Goal: Task Accomplishment & Management: Manage account settings

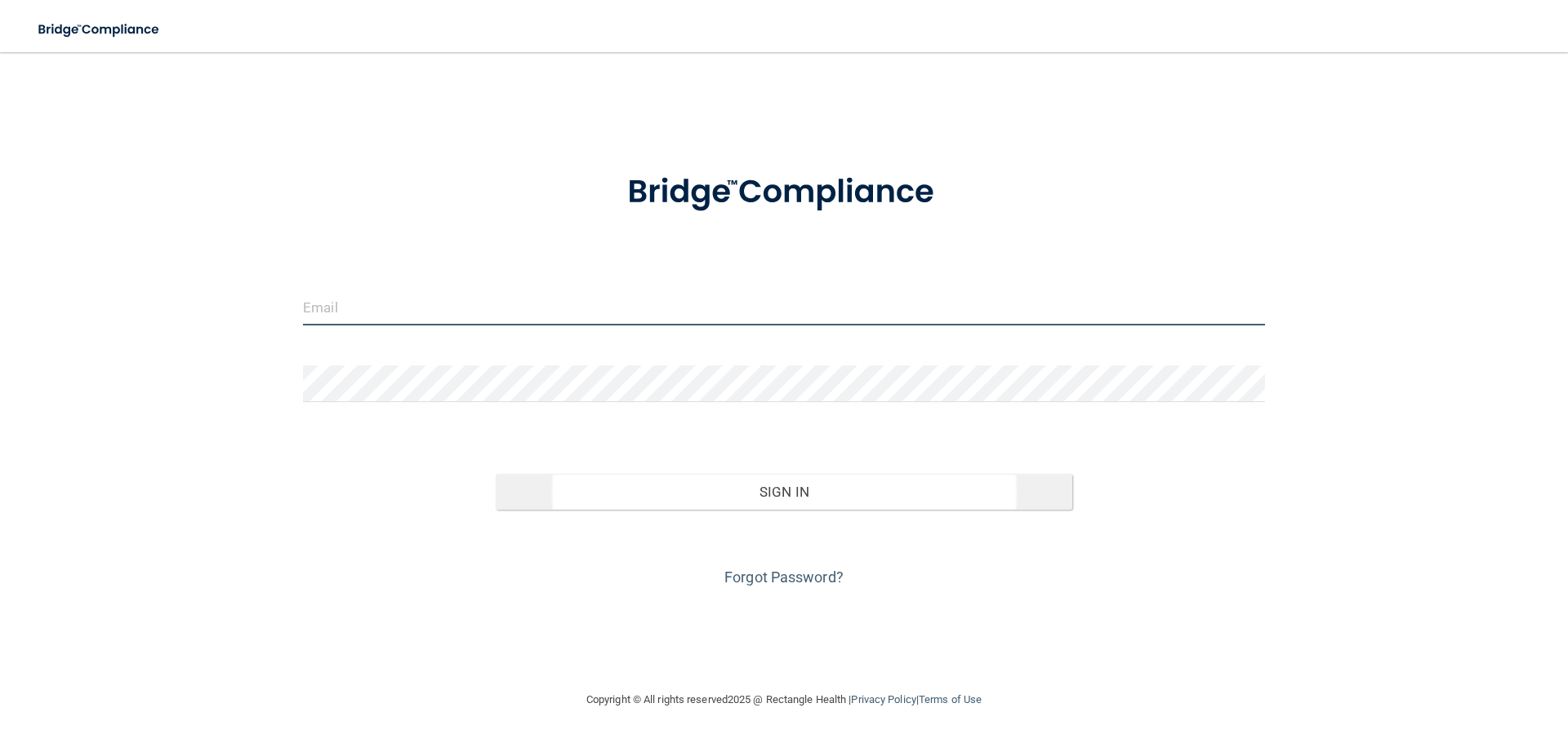
type input "[EMAIL_ADDRESS][DOMAIN_NAME]"
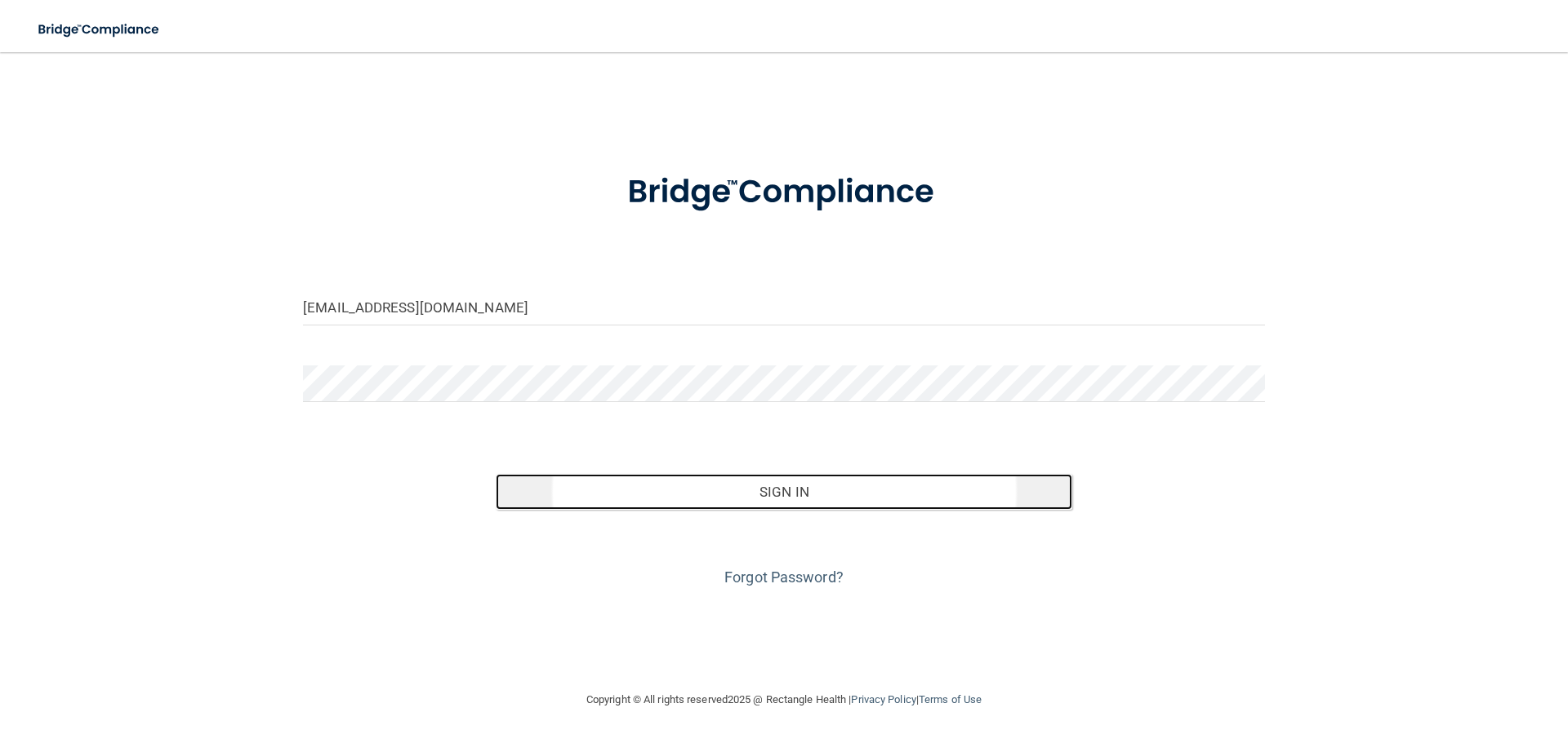
click at [841, 492] on button "Sign In" at bounding box center [784, 492] width 577 height 36
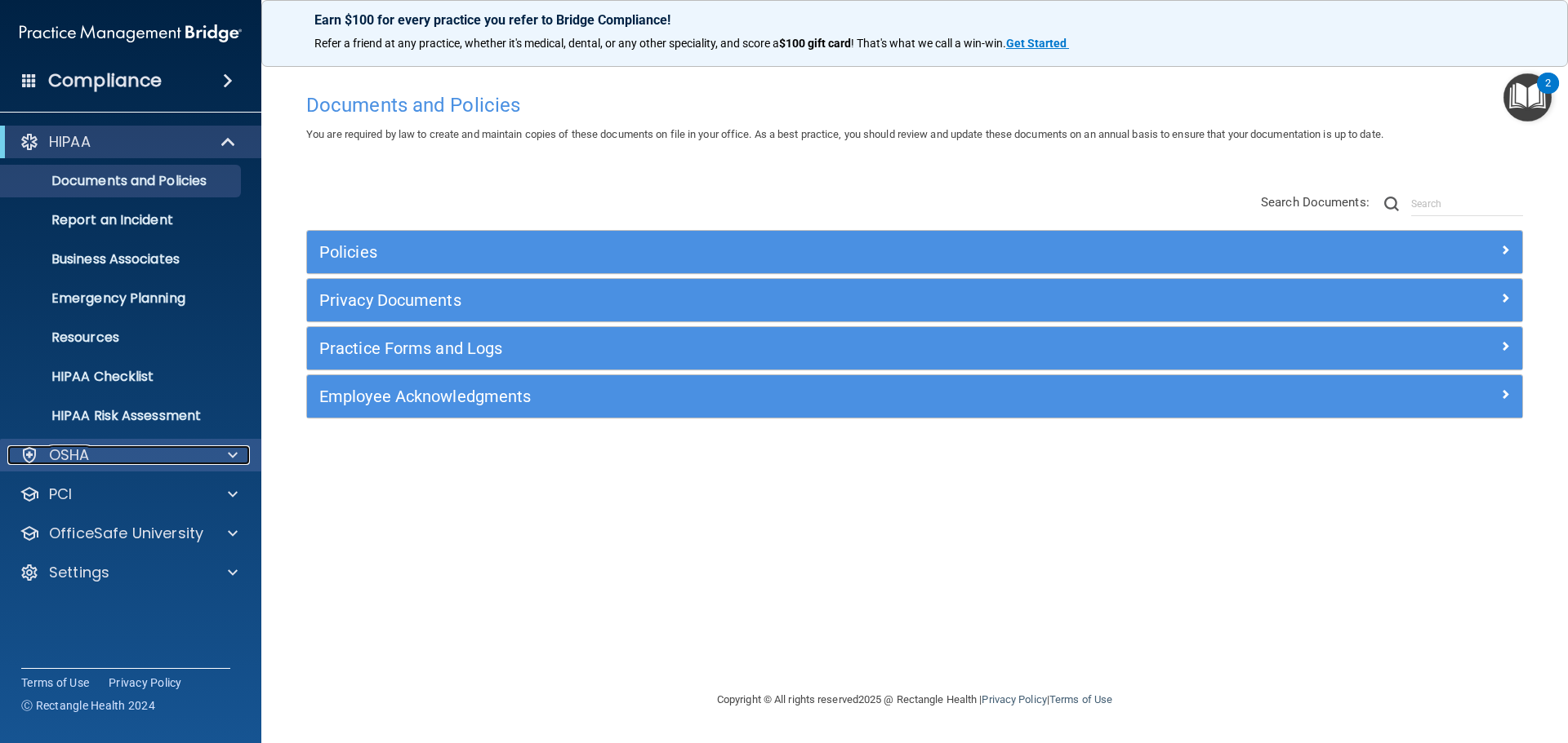
click at [138, 449] on div "OSHA" at bounding box center [109, 455] width 203 height 19
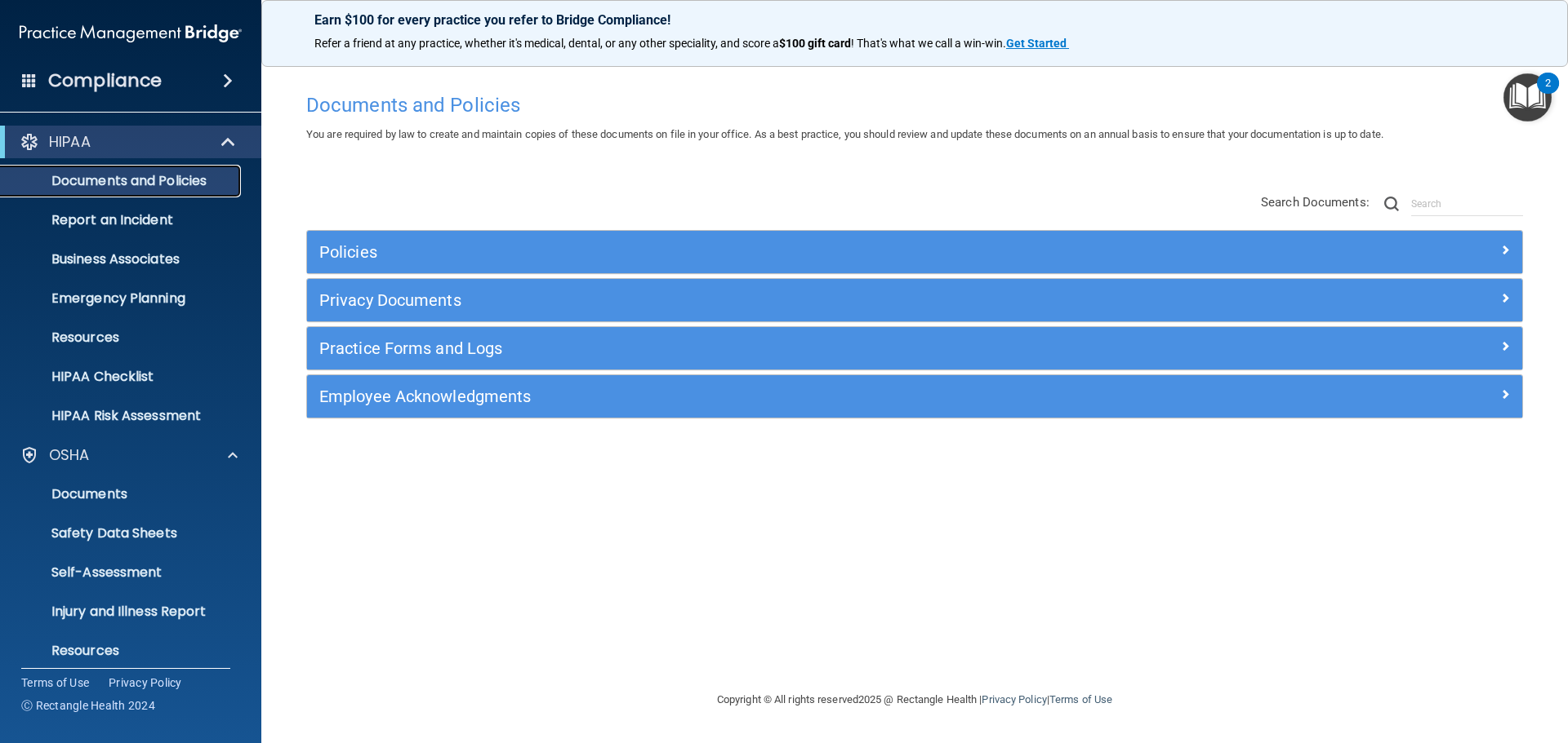
click at [170, 189] on p "Documents and Policies" at bounding box center [122, 180] width 223 height 16
click at [163, 213] on p "Report an Incident" at bounding box center [122, 220] width 223 height 16
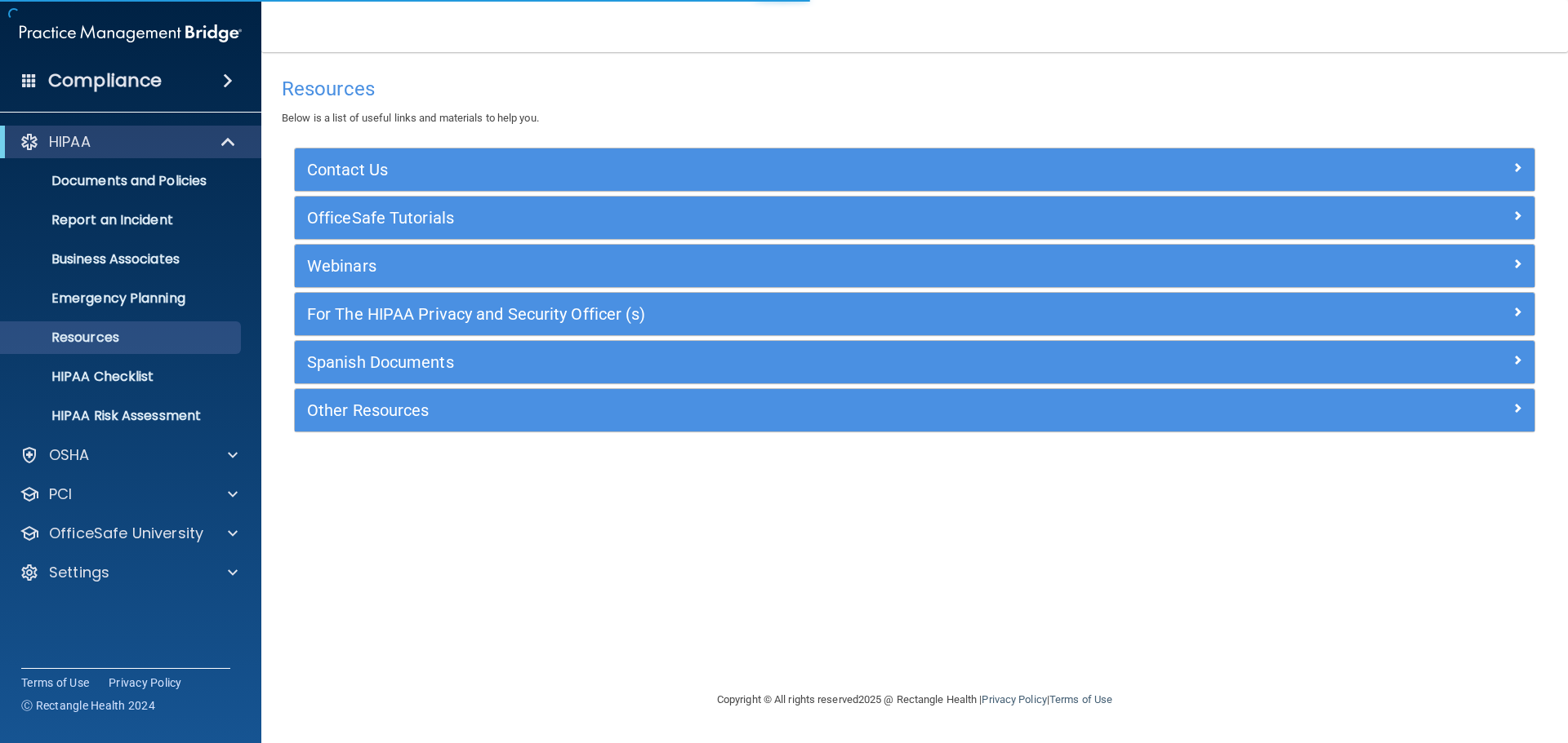
click at [170, 91] on div "Compliance" at bounding box center [131, 80] width 262 height 36
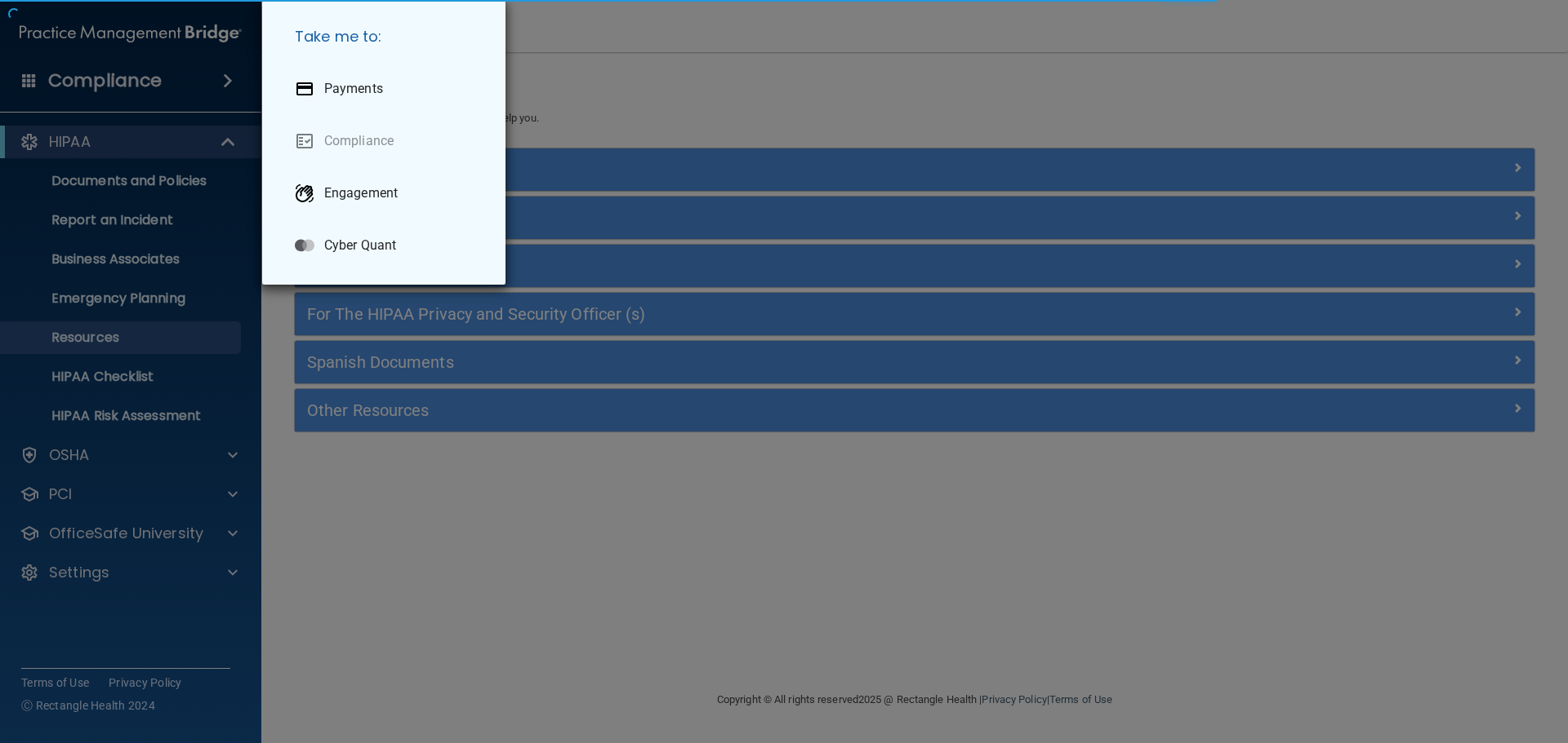
click at [138, 417] on div "Take me to: Payments Compliance Engagement Cyber Quant" at bounding box center [784, 371] width 1568 height 743
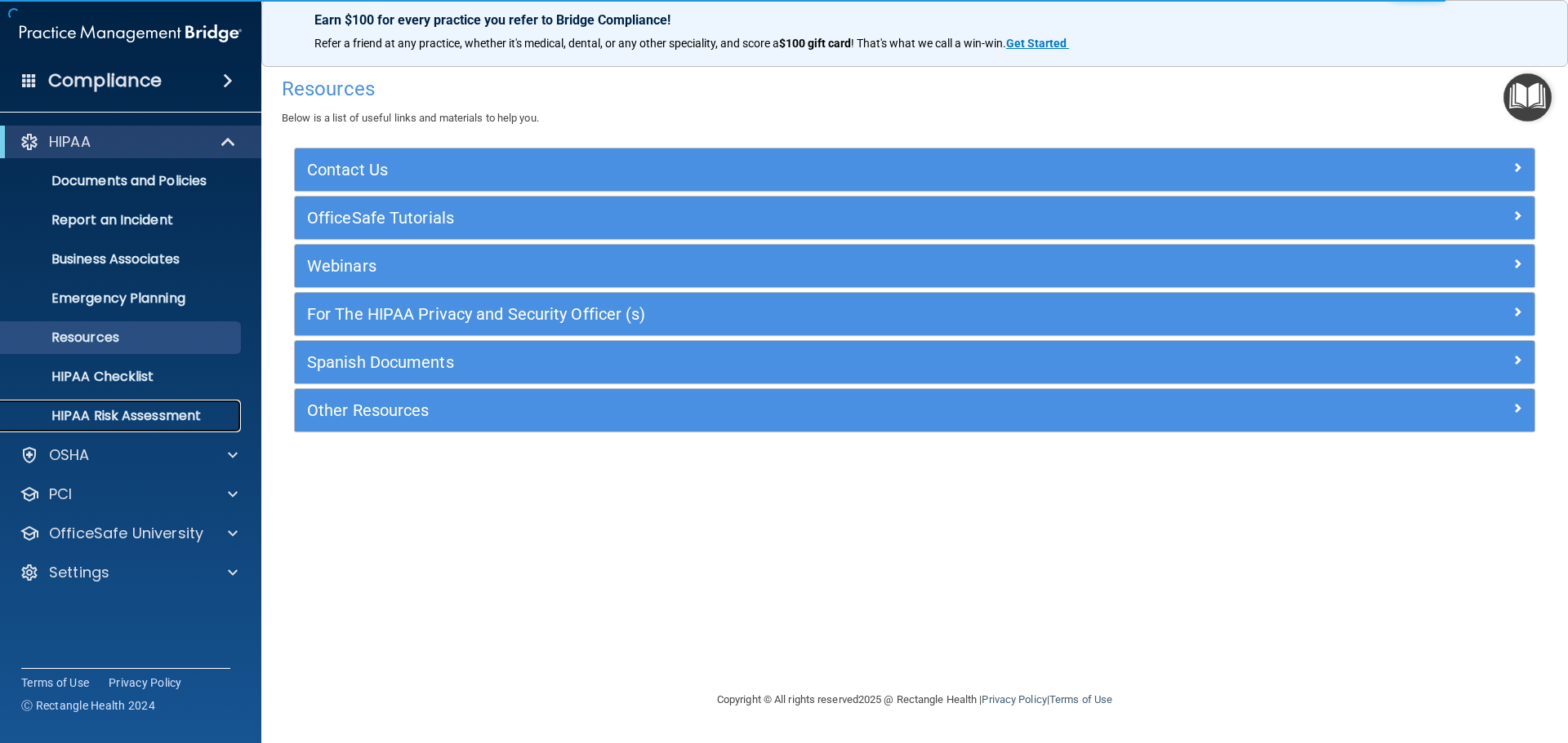
click at [105, 422] on p "HIPAA Risk Assessment" at bounding box center [122, 416] width 223 height 16
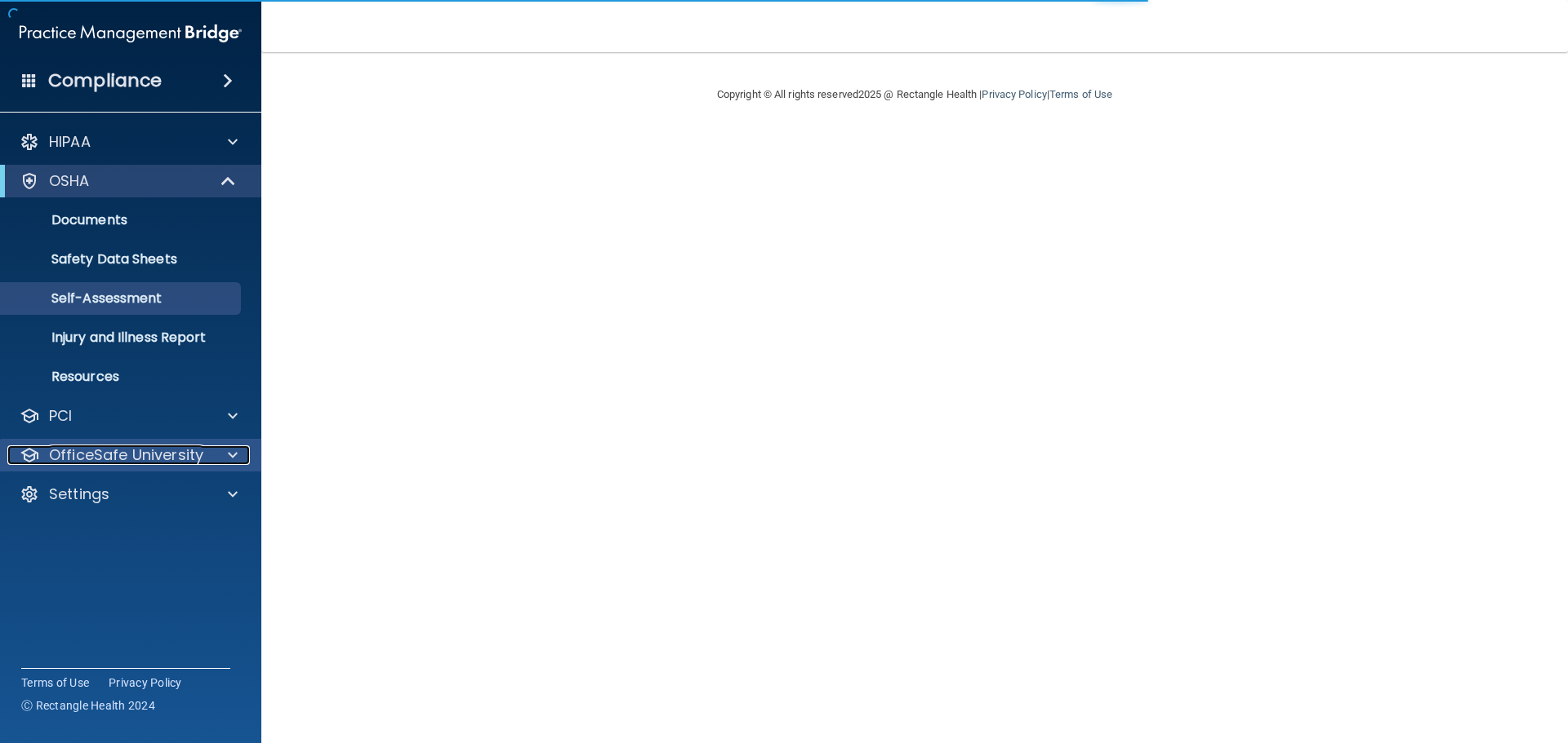
click at [166, 452] on p "OfficeSafe University" at bounding box center [126, 455] width 154 height 19
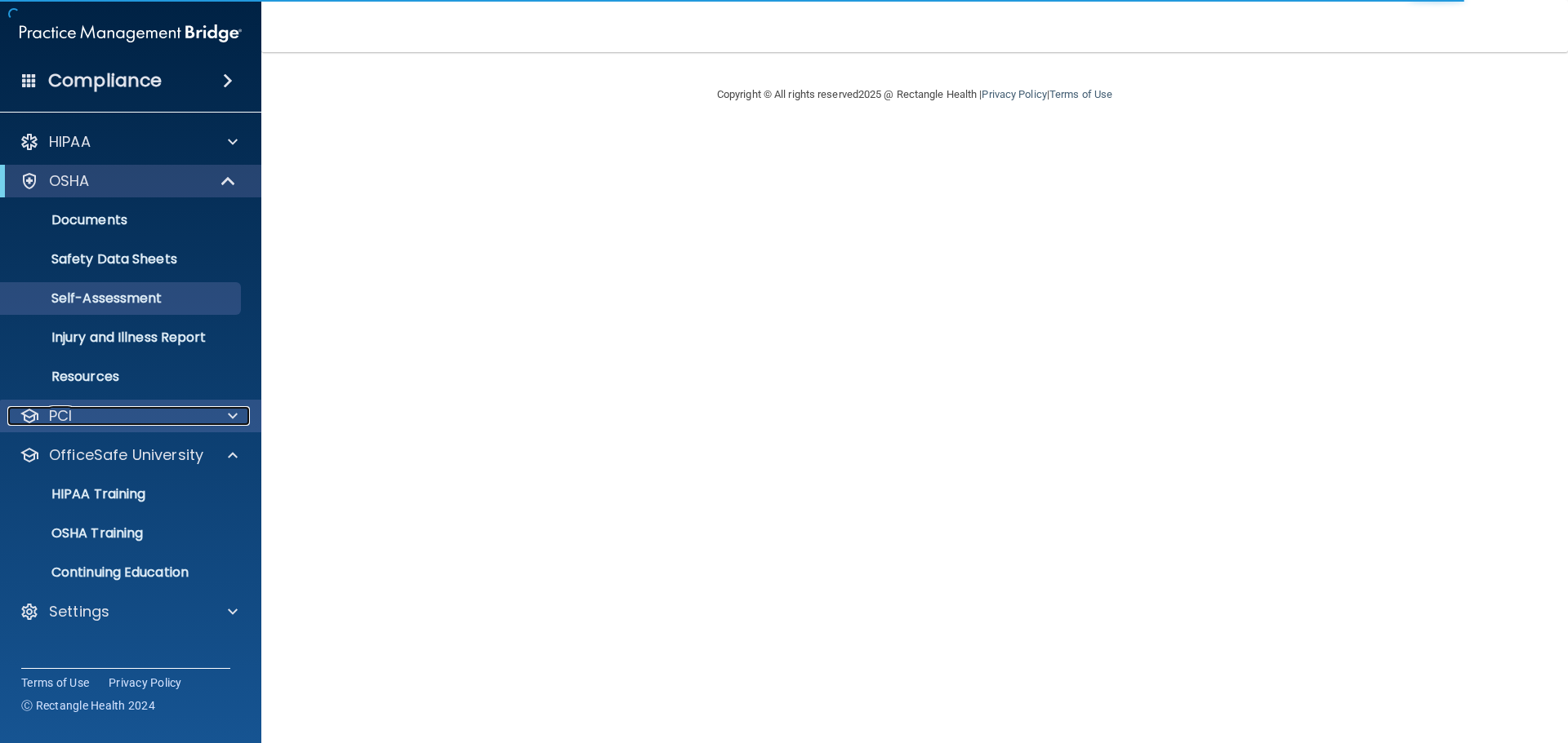
click at [225, 411] on div at bounding box center [230, 416] width 41 height 19
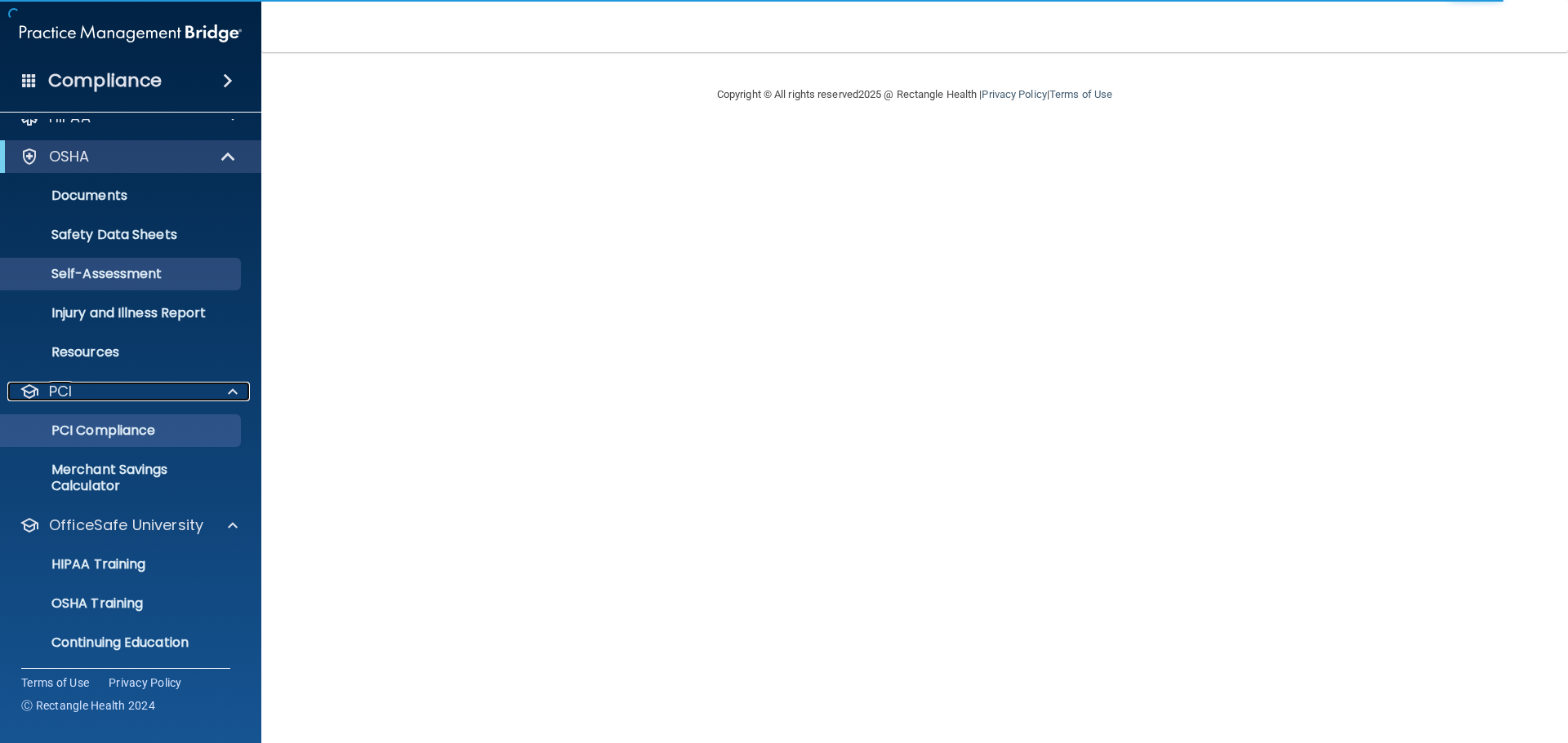
scroll to position [67, 0]
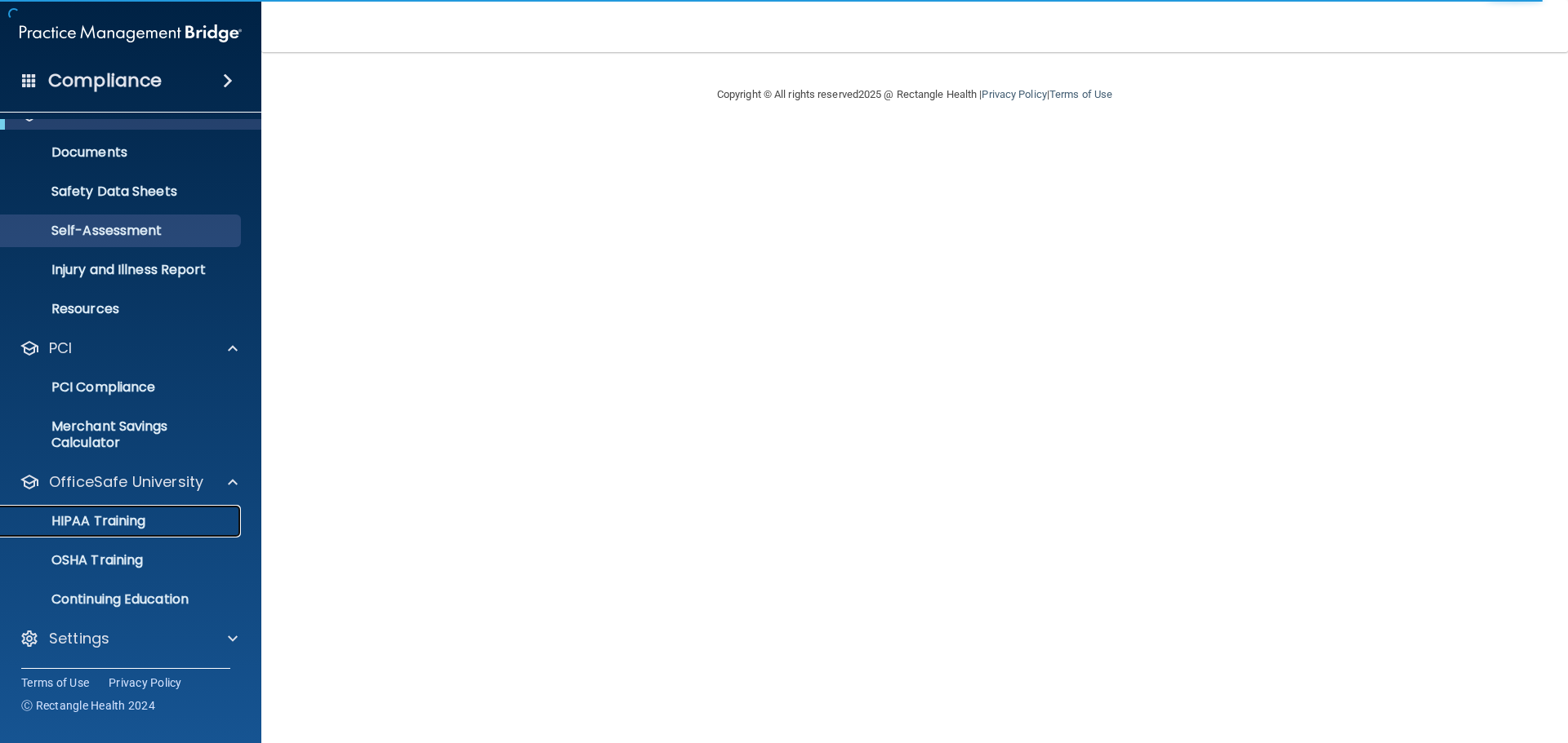
click at [126, 509] on link "HIPAA Training" at bounding box center [112, 521] width 257 height 33
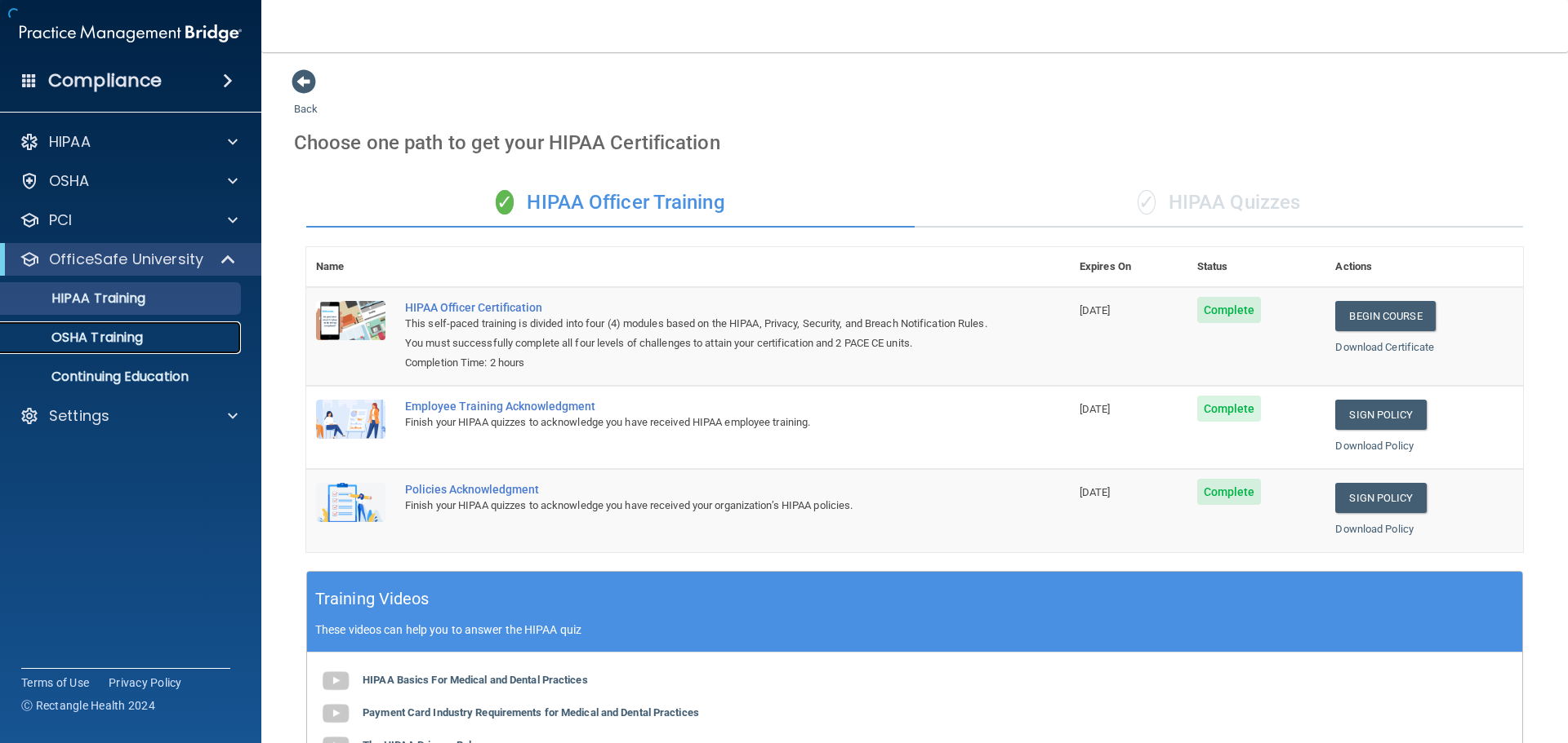
click at [138, 344] on p "OSHA Training" at bounding box center [77, 337] width 132 height 16
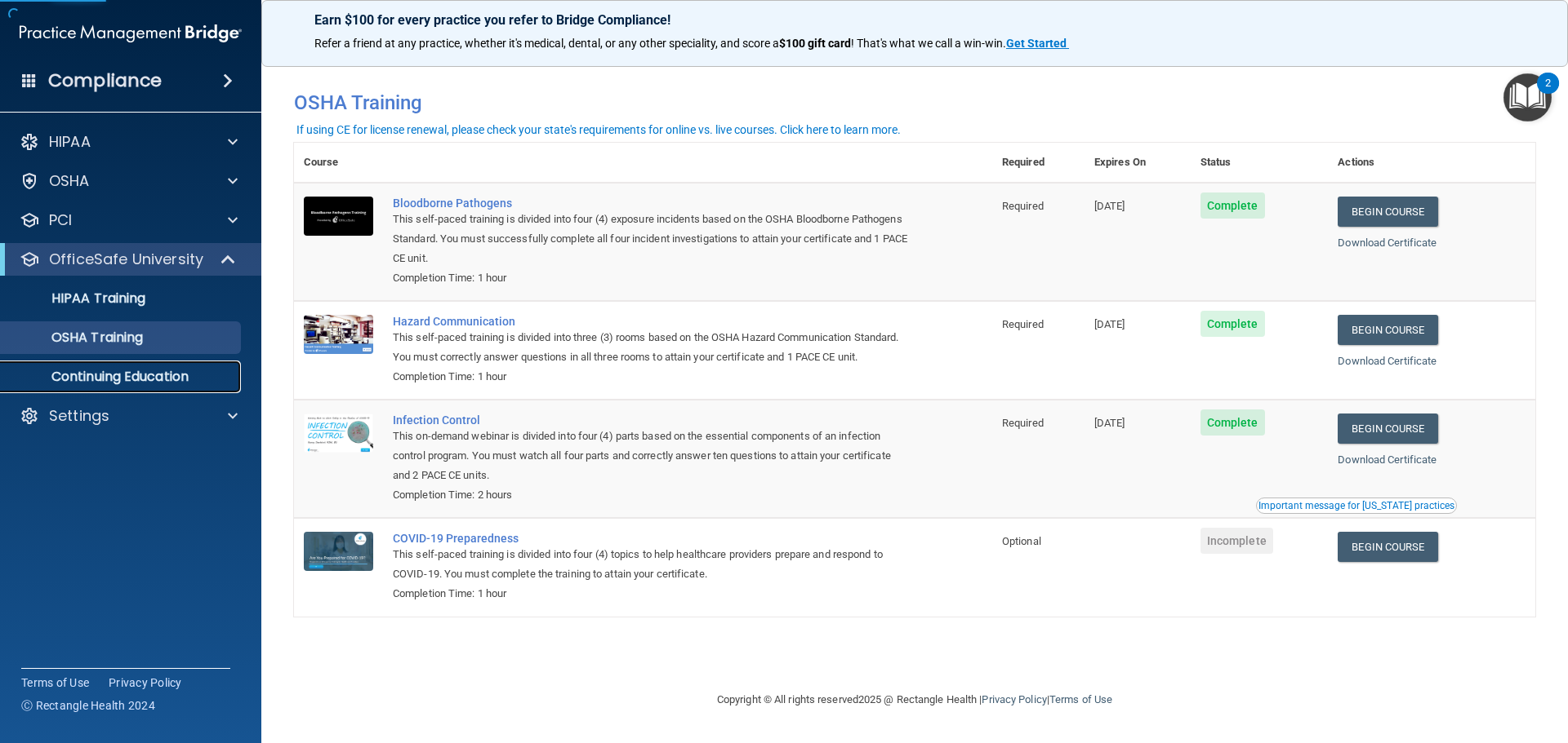
click at [143, 376] on p "Continuing Education" at bounding box center [122, 376] width 223 height 16
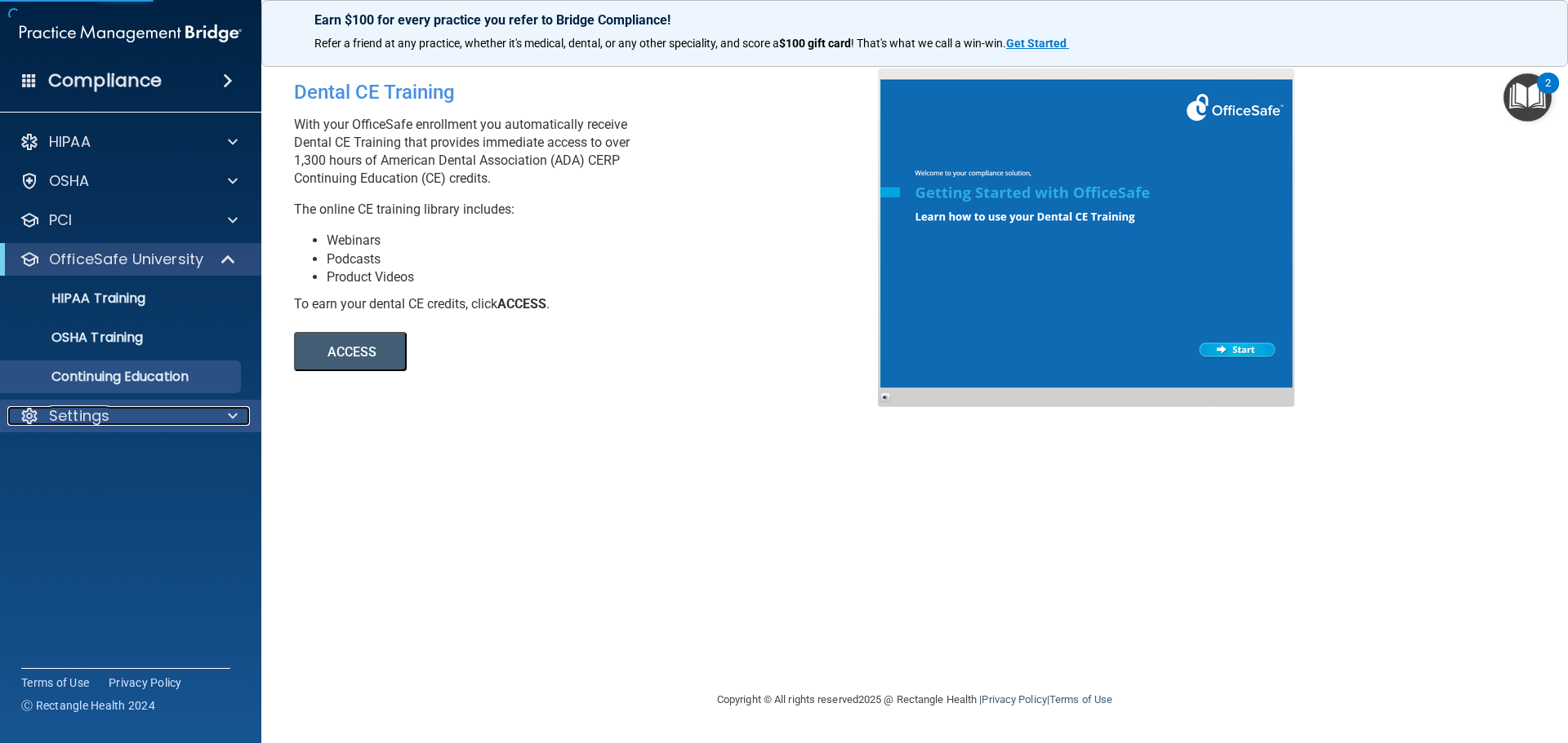
click at [239, 420] on div at bounding box center [230, 416] width 41 height 19
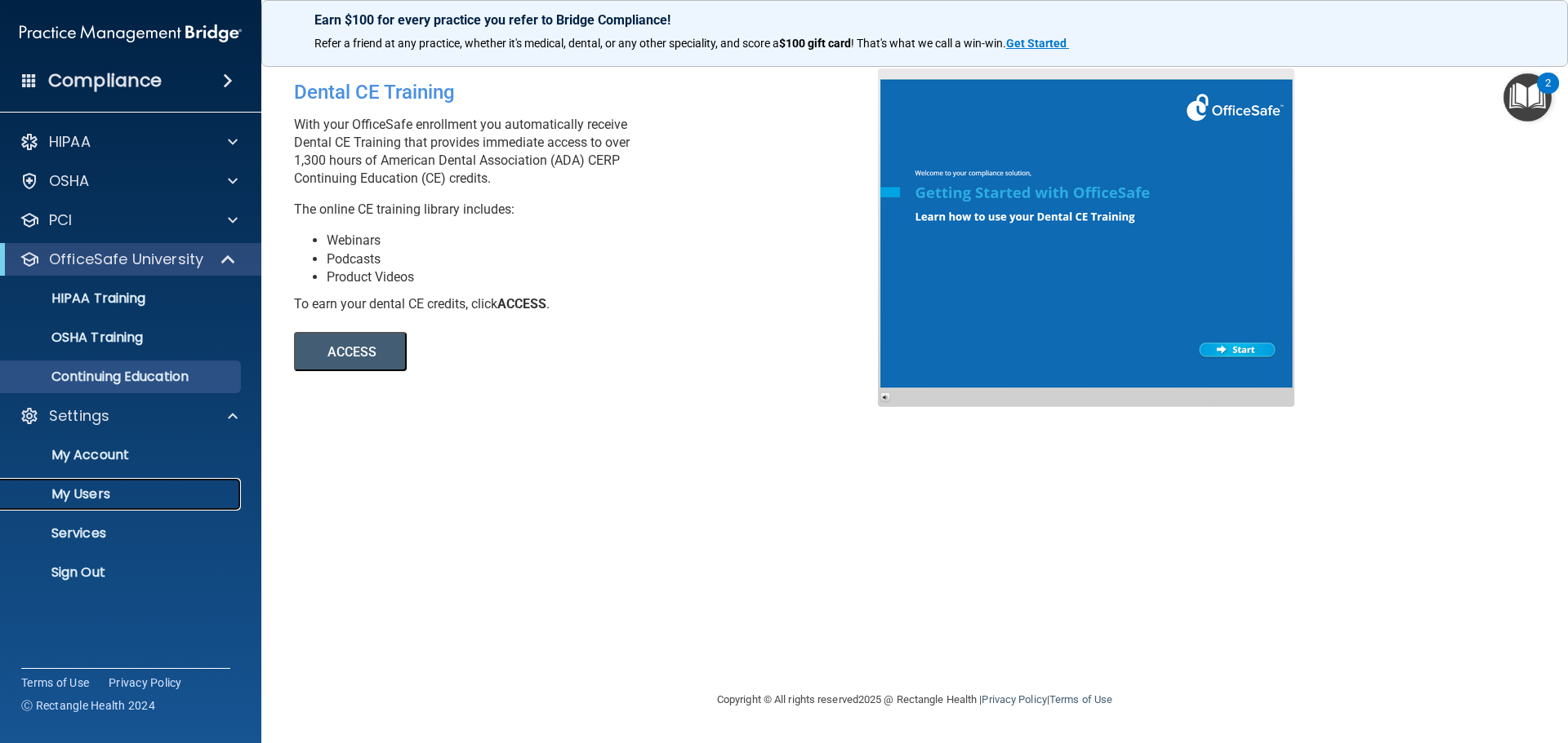
click at [108, 487] on p "My Users" at bounding box center [122, 494] width 223 height 16
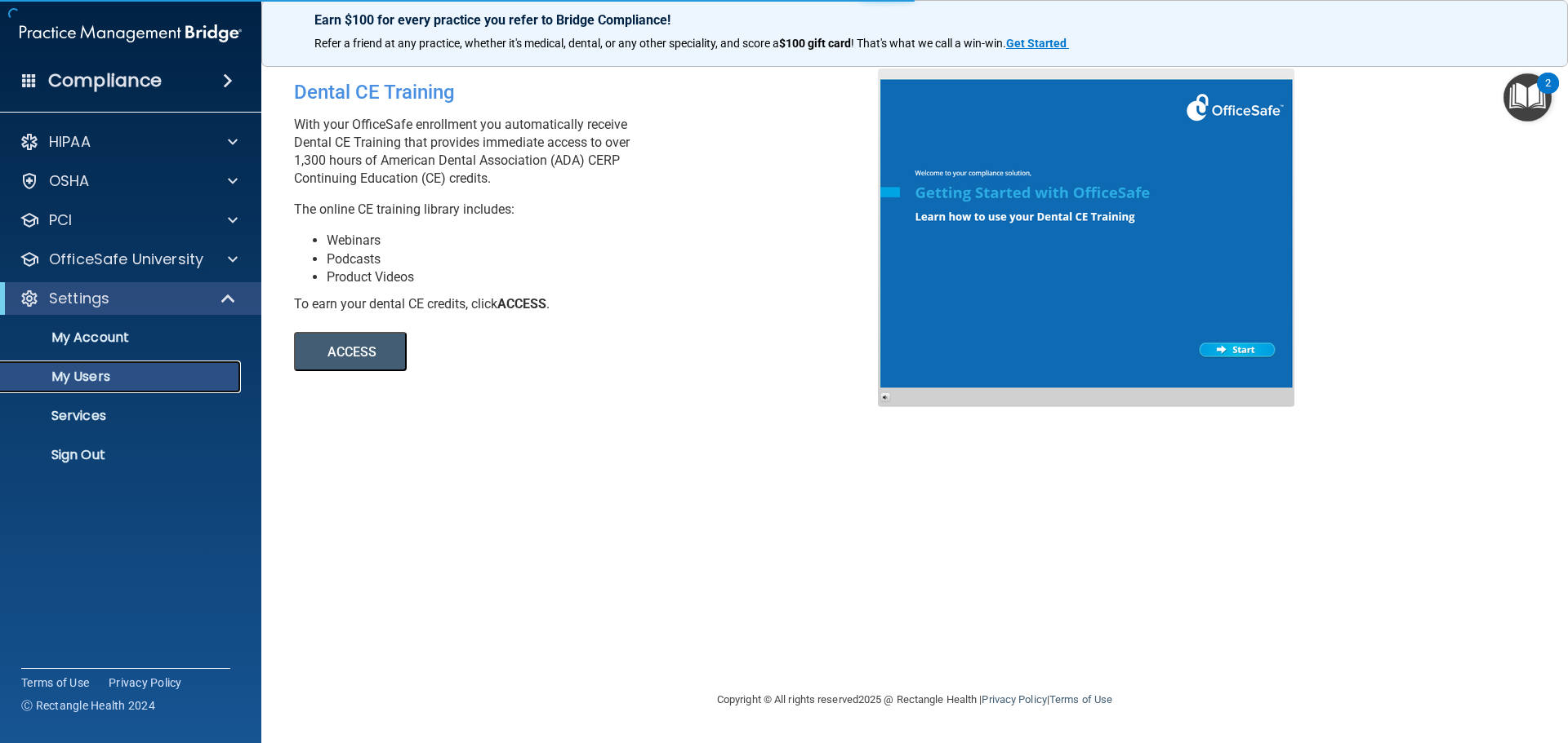
select select "20"
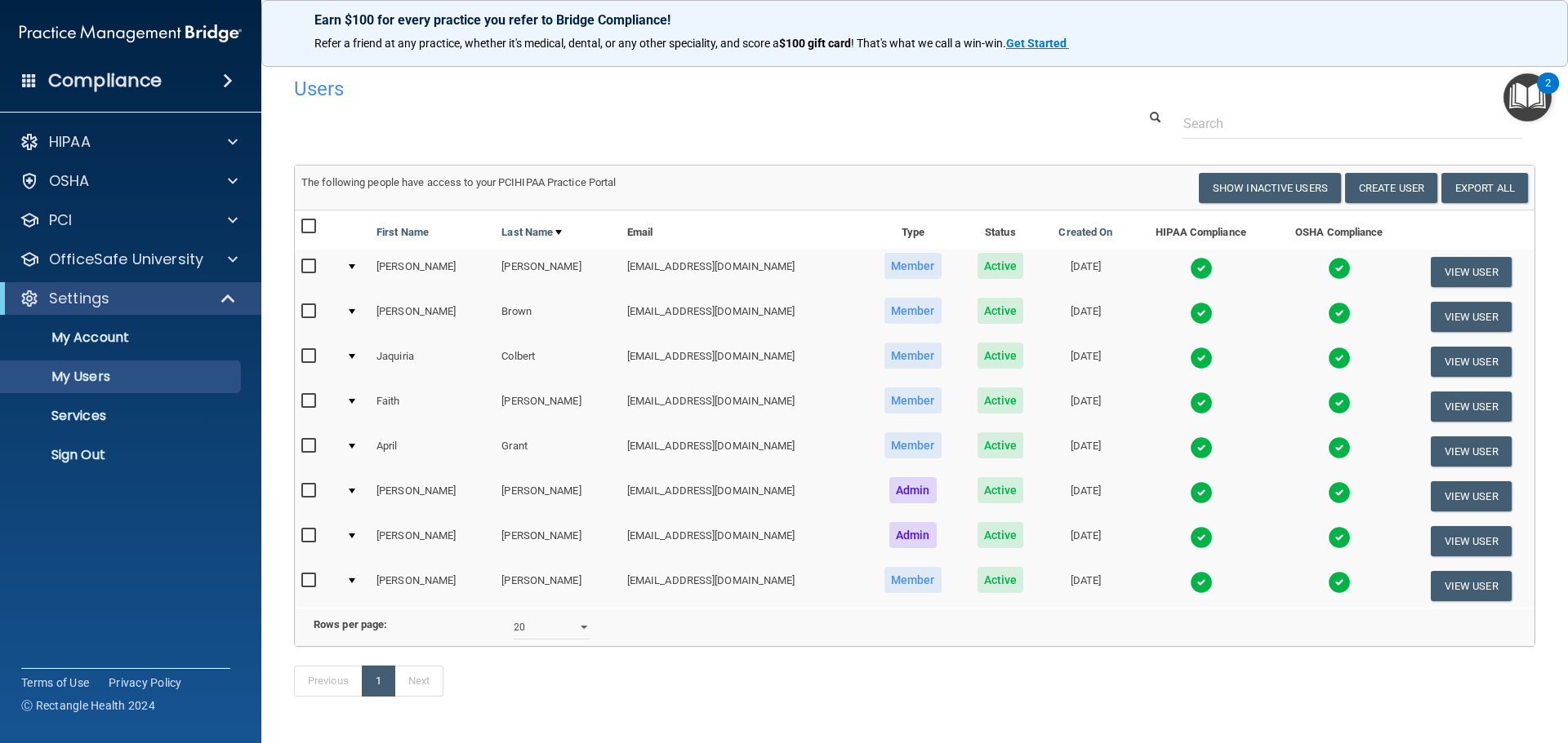
click at [310, 269] on input "checkbox" at bounding box center [311, 267] width 19 height 13
checkbox input "true"
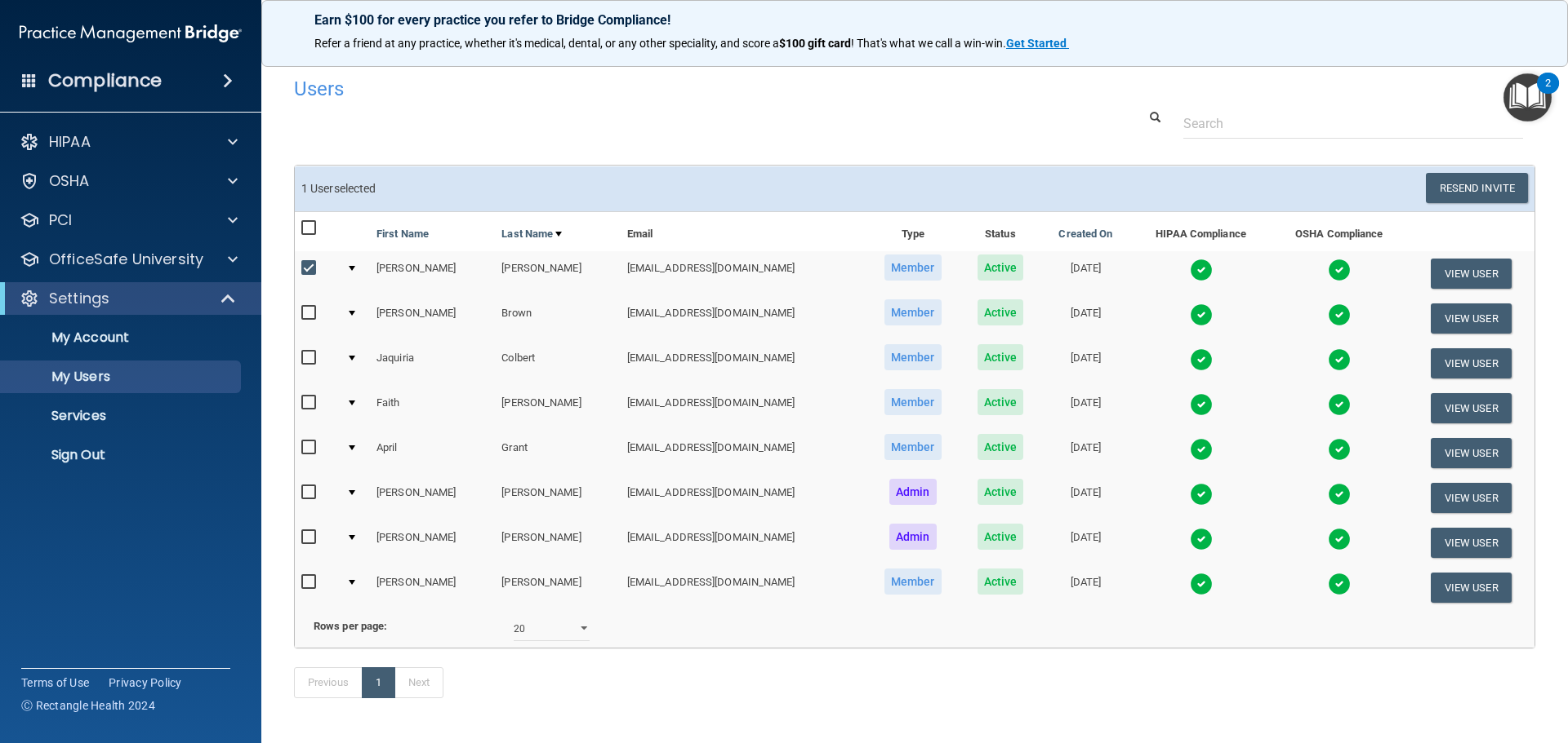
click at [311, 310] on input "checkbox" at bounding box center [311, 313] width 19 height 13
checkbox input "true"
click at [306, 359] on input "checkbox" at bounding box center [311, 358] width 19 height 13
checkbox input "true"
click at [306, 405] on input "checkbox" at bounding box center [311, 402] width 19 height 13
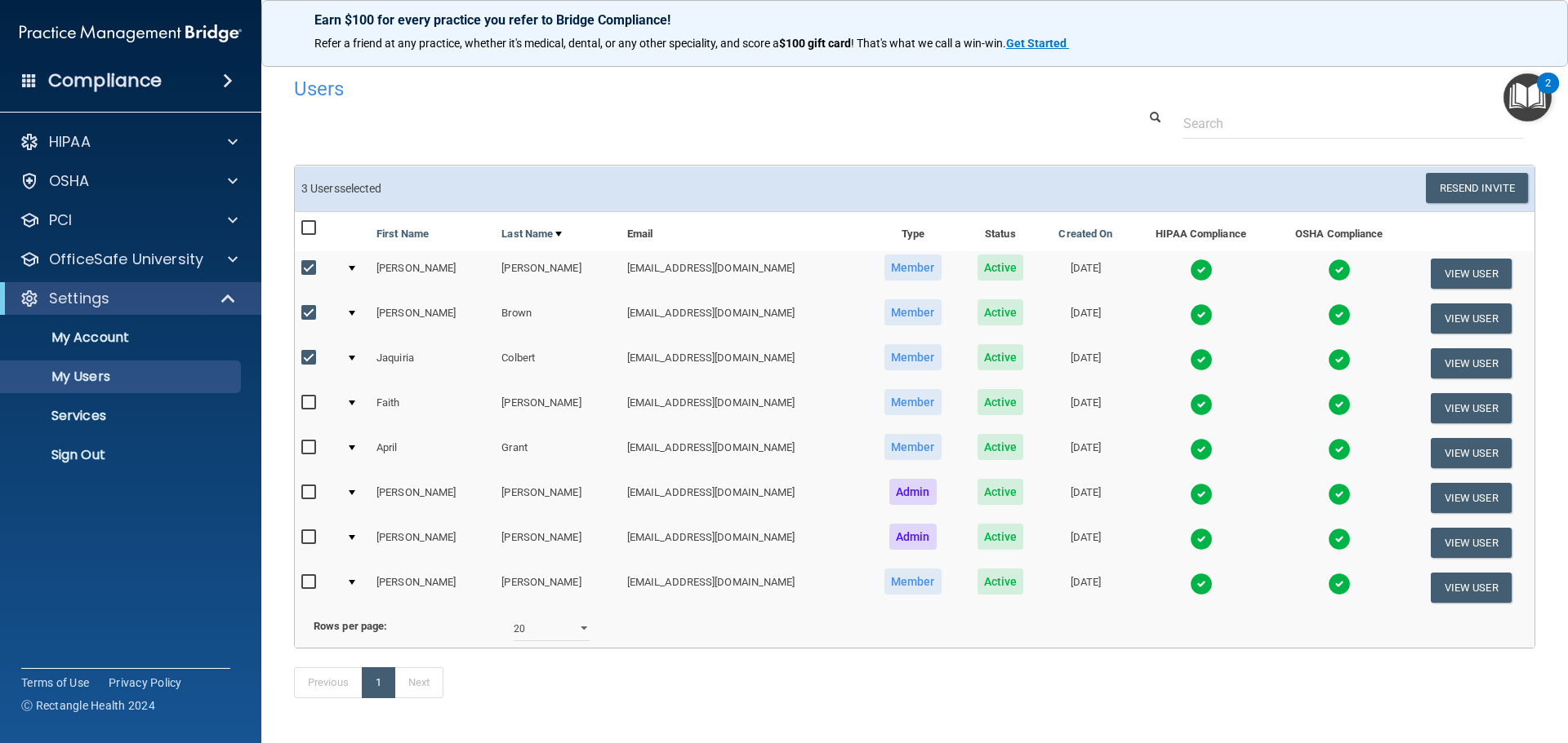
checkbox input "true"
click at [311, 450] on input "checkbox" at bounding box center [311, 447] width 19 height 13
checkbox input "true"
click at [306, 540] on input "checkbox" at bounding box center [311, 537] width 19 height 13
checkbox input "true"
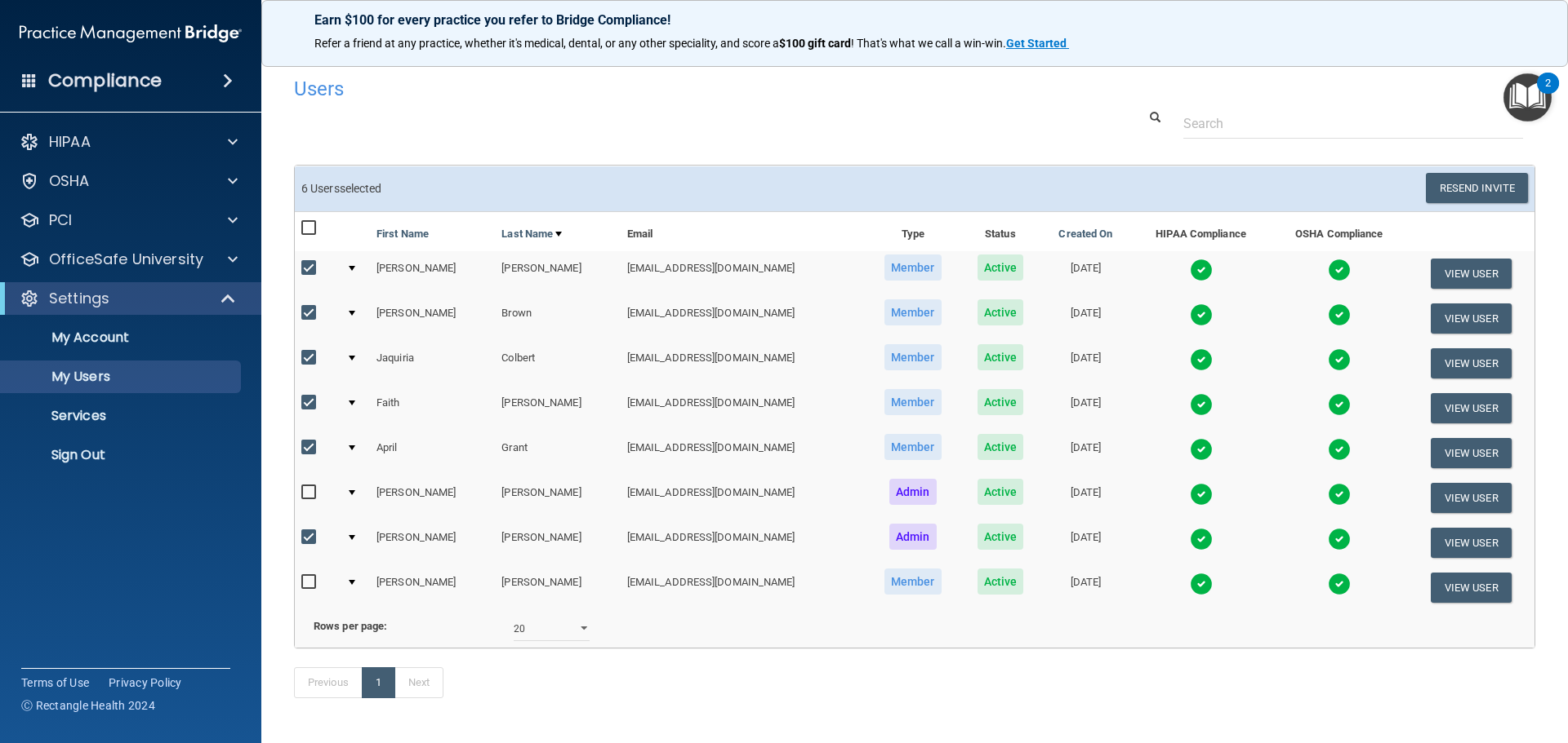
click at [311, 583] on input "checkbox" at bounding box center [311, 582] width 19 height 13
checkbox input "true"
click at [1457, 184] on button "Resend Invite" at bounding box center [1476, 188] width 102 height 30
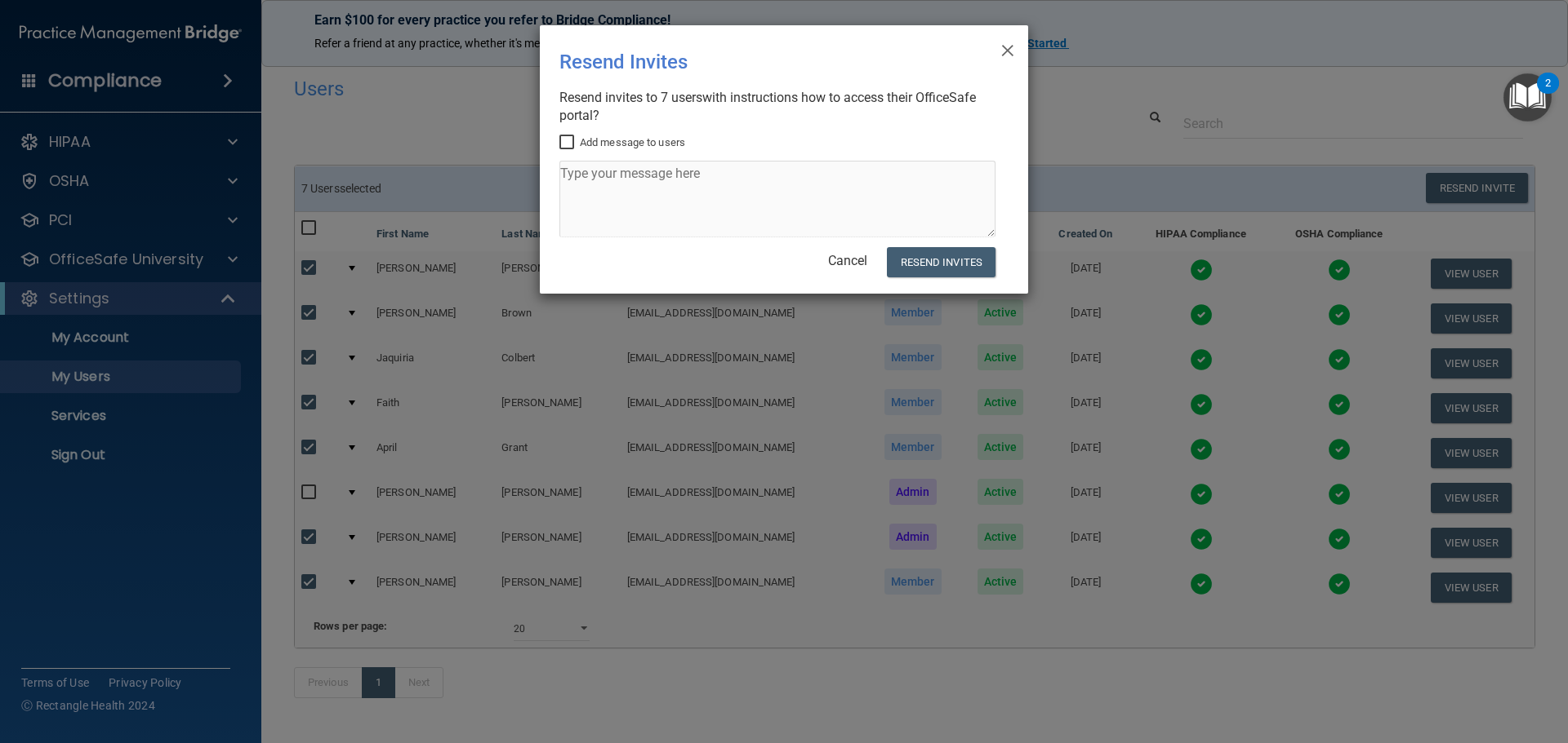
click at [566, 140] on input "Add message to users" at bounding box center [569, 143] width 19 height 13
checkbox input "true"
click at [588, 163] on textarea at bounding box center [777, 199] width 436 height 77
type textarea "OSHA? HIPAA"
click at [961, 267] on button "Resend Invites" at bounding box center [941, 262] width 109 height 30
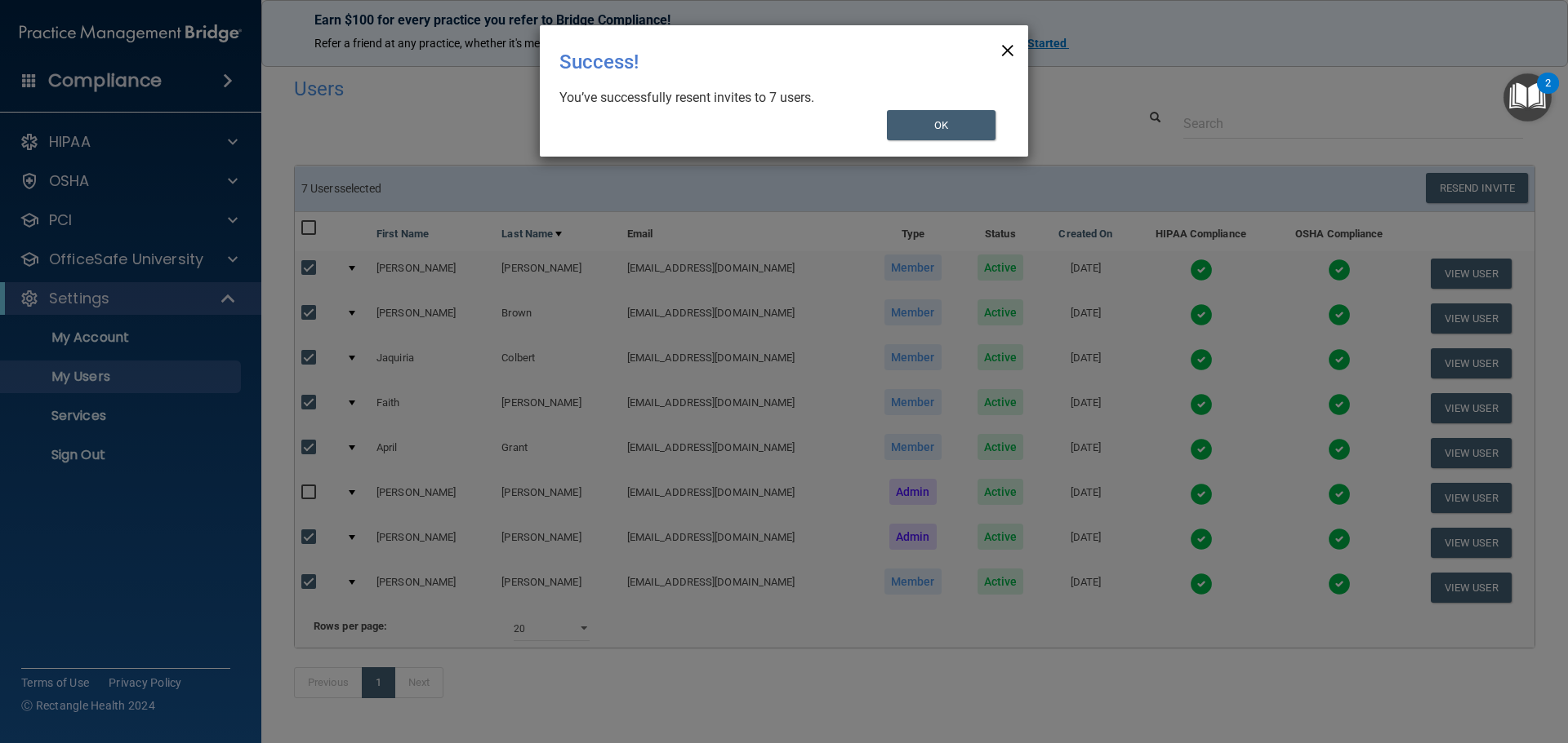
click at [1008, 47] on span "×" at bounding box center [1007, 48] width 14 height 33
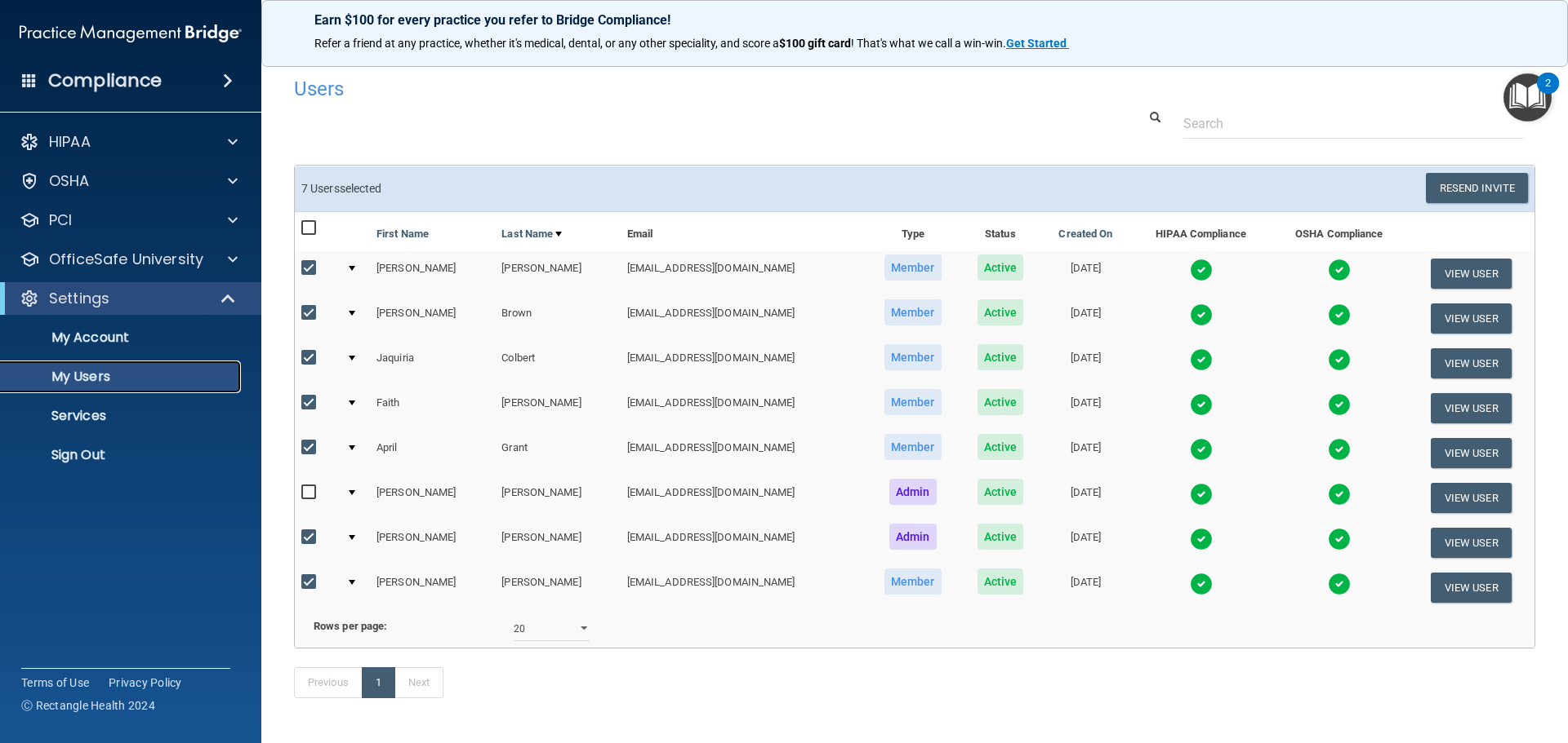
click at [90, 380] on p "My Users" at bounding box center [122, 376] width 223 height 16
click at [104, 372] on p "My Users" at bounding box center [122, 376] width 223 height 16
click at [93, 422] on p "Services" at bounding box center [122, 416] width 223 height 16
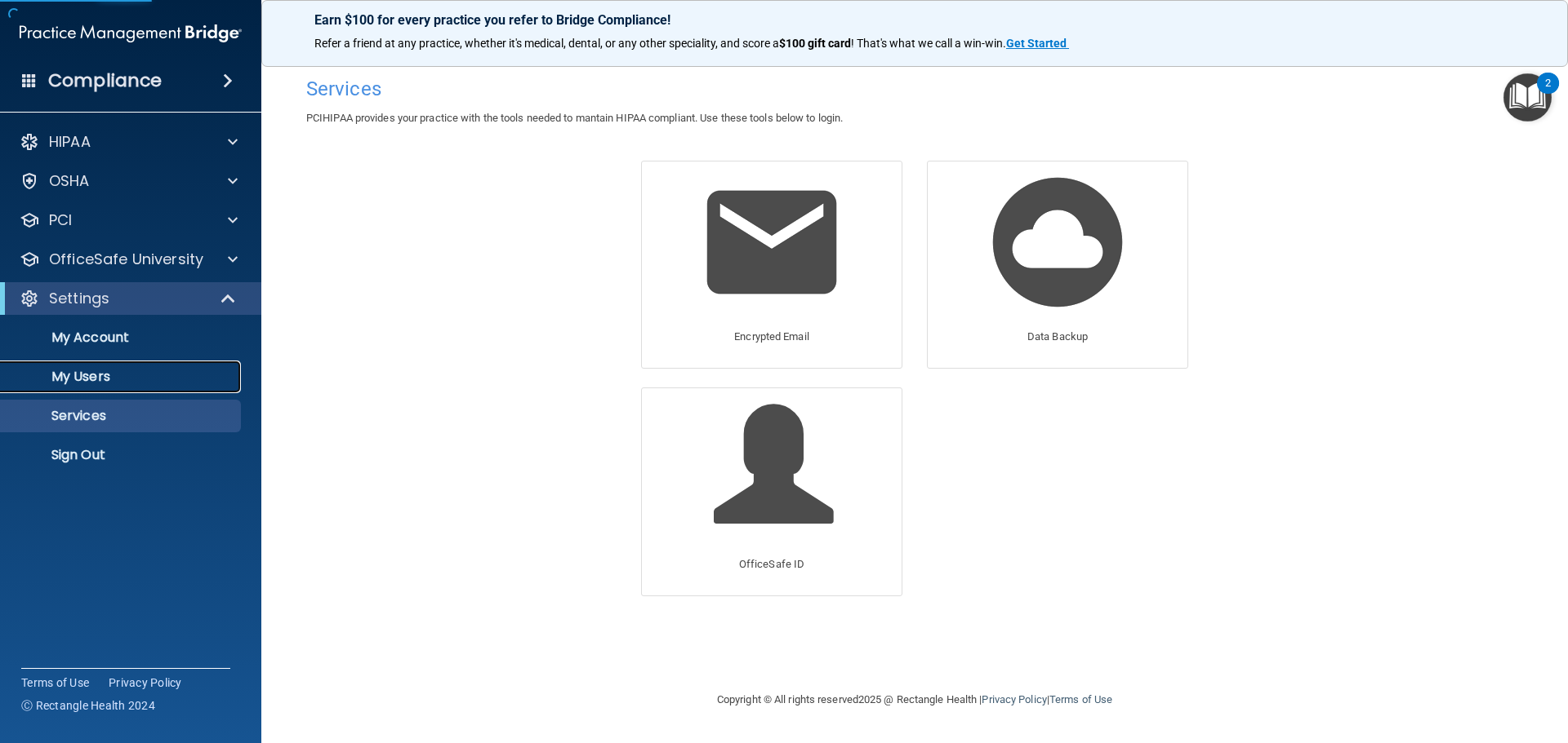
click at [111, 363] on link "My Users" at bounding box center [112, 377] width 257 height 33
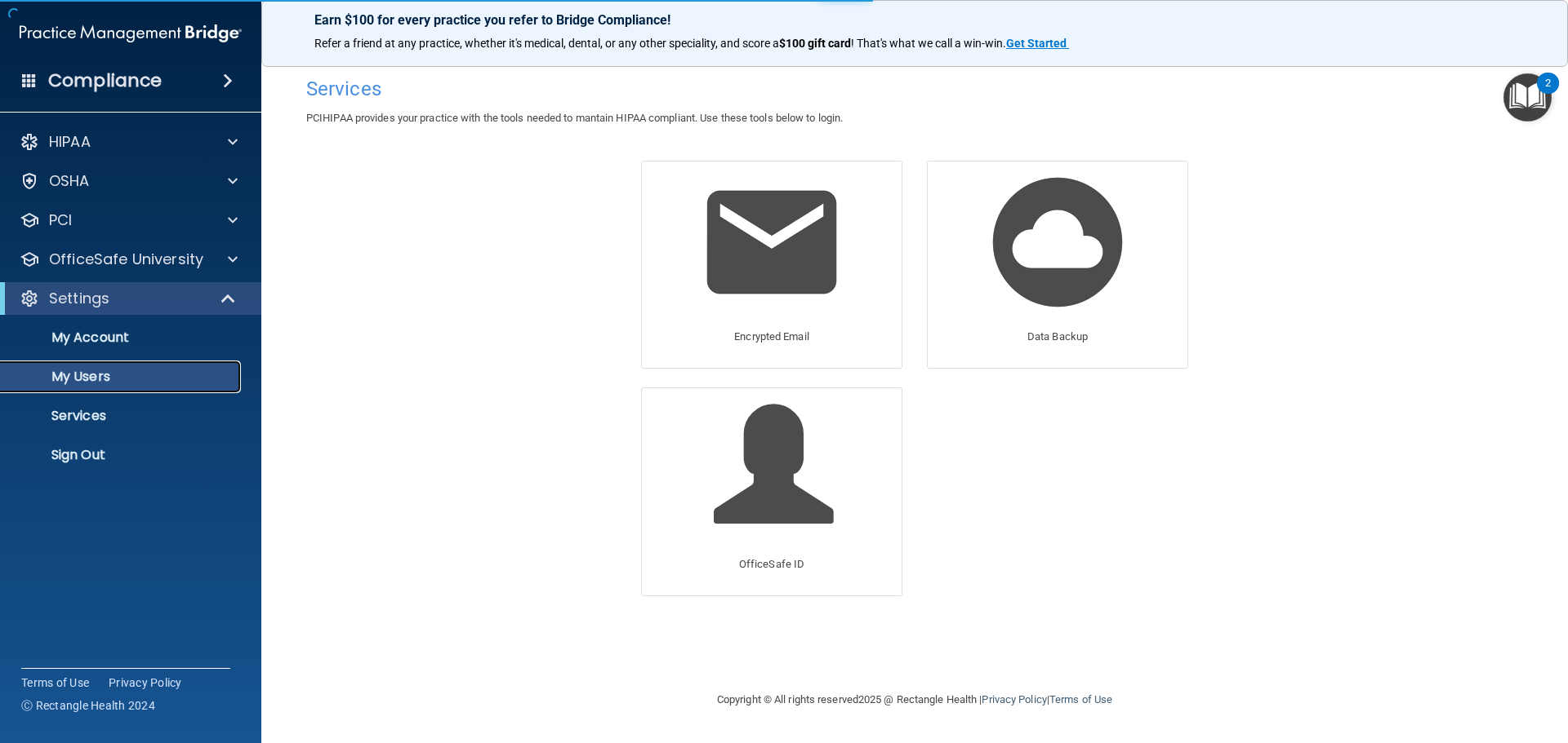
select select "20"
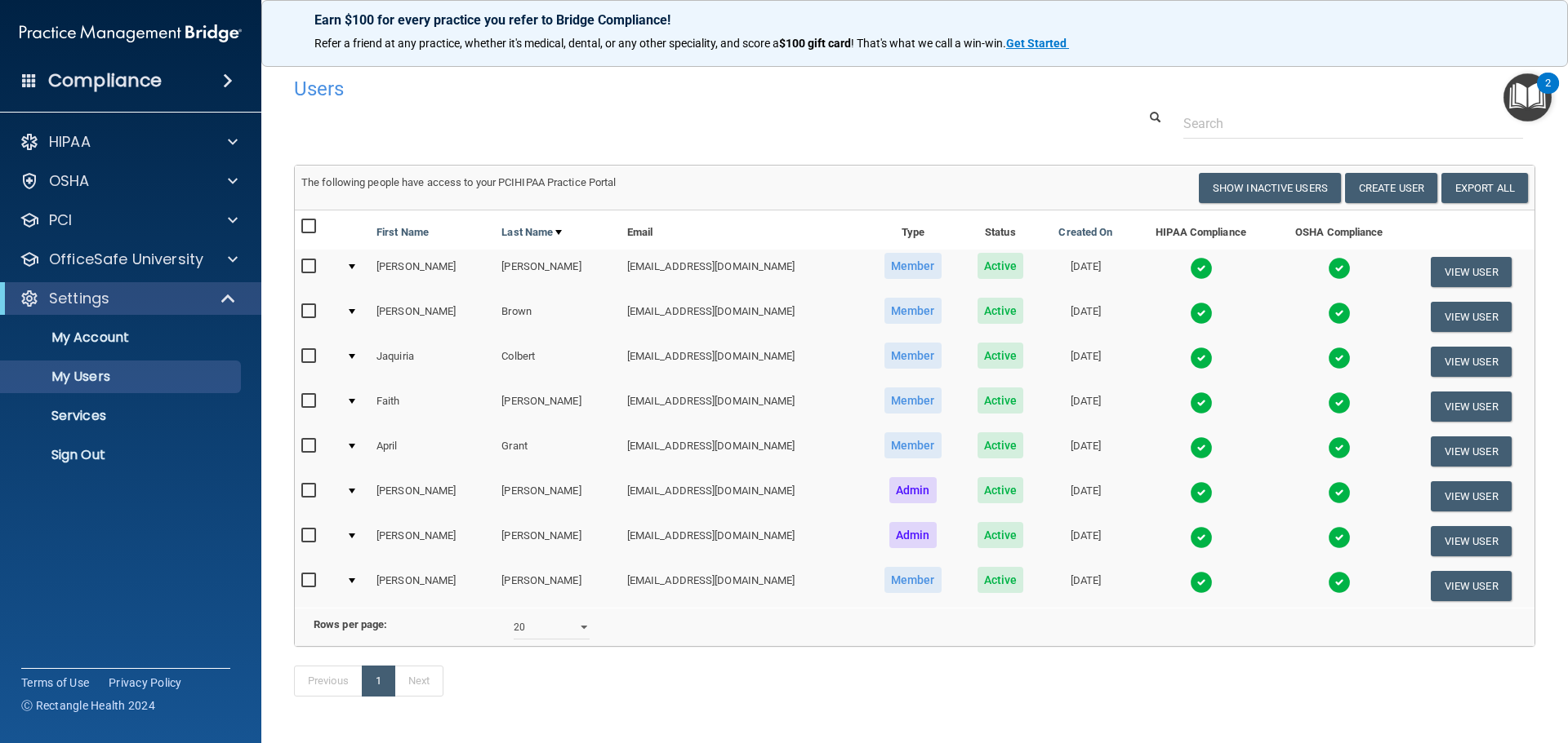
click at [305, 309] on input "checkbox" at bounding box center [311, 311] width 19 height 13
checkbox input "true"
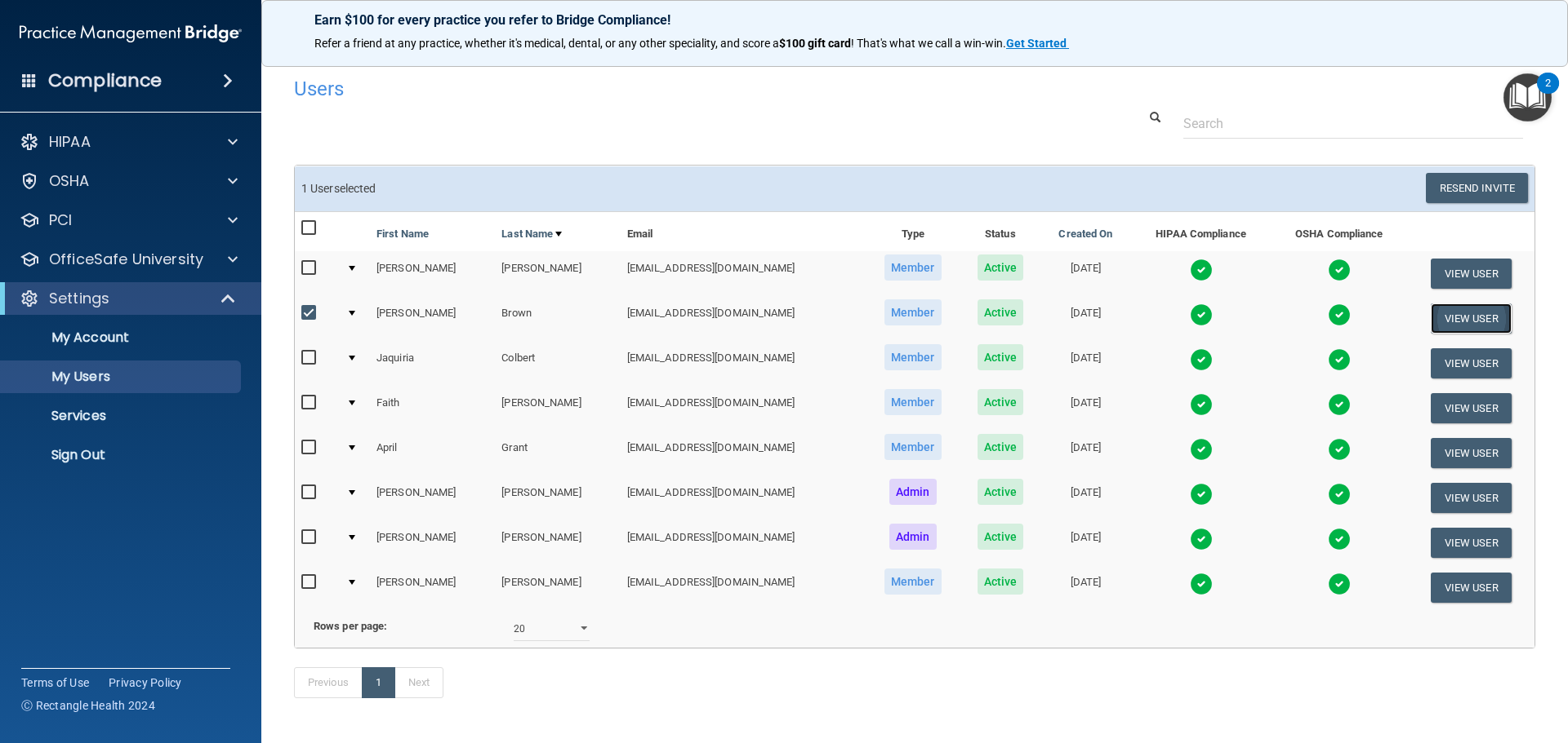
click at [1443, 312] on button "View User" at bounding box center [1471, 319] width 81 height 30
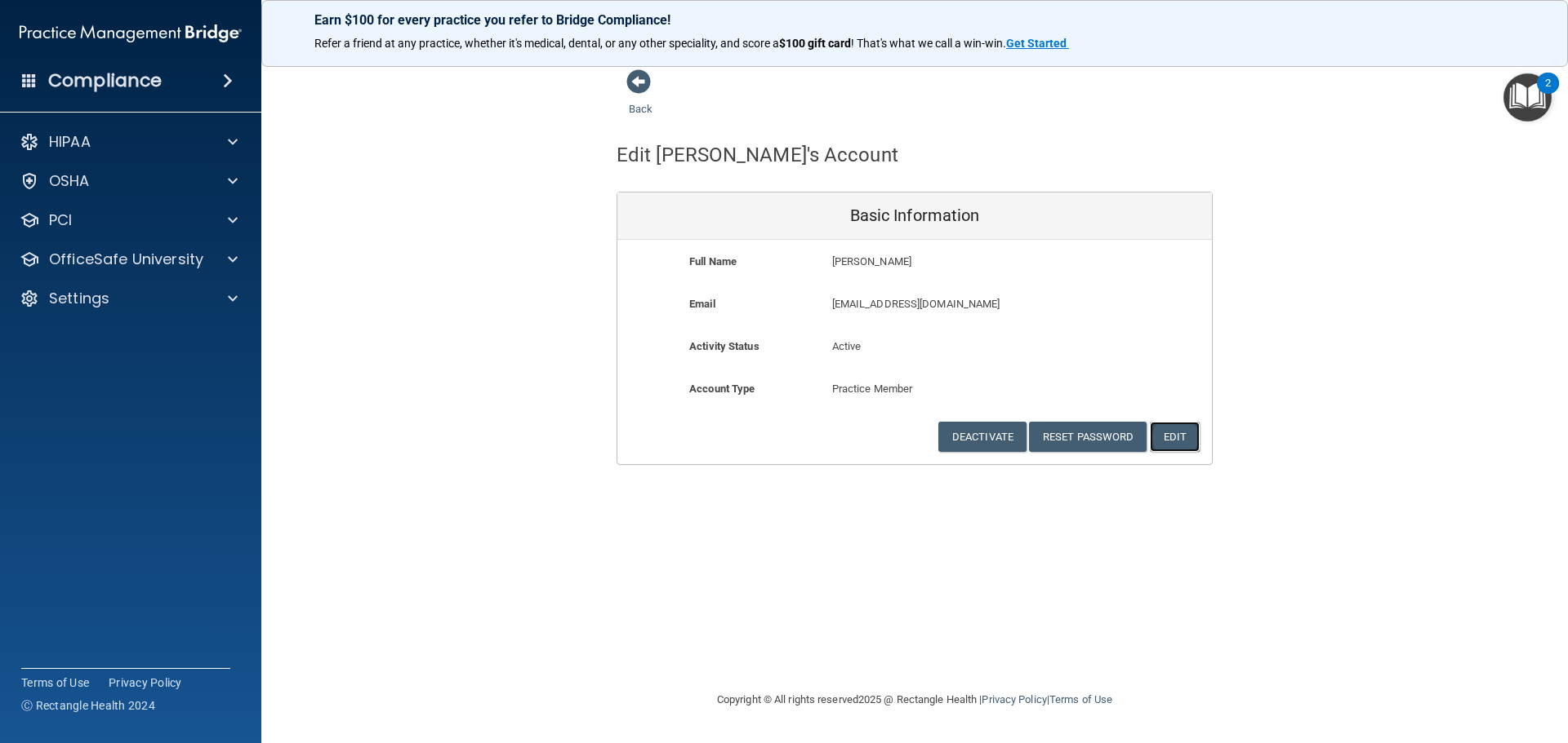
click at [1178, 434] on button "Edit" at bounding box center [1174, 437] width 50 height 30
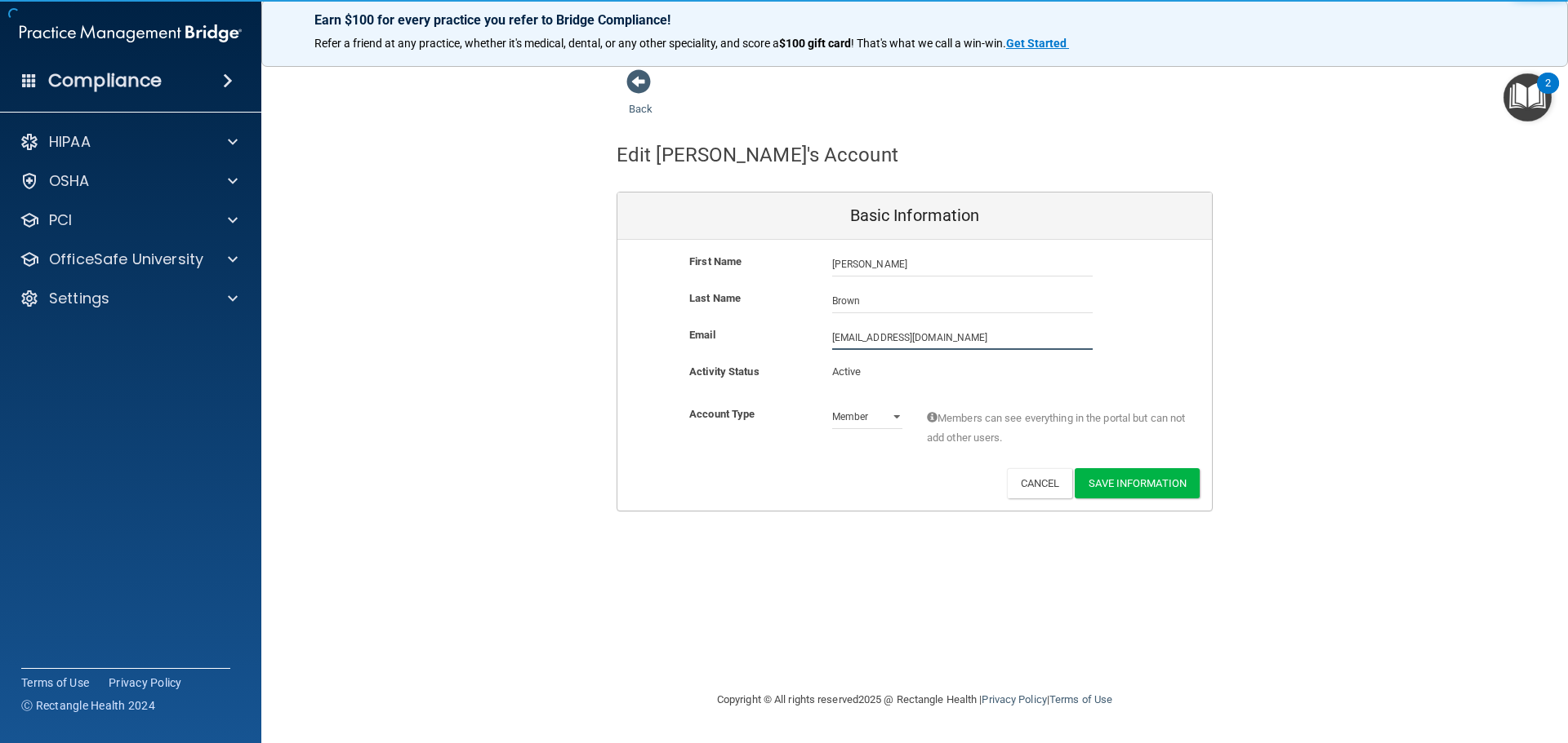
drag, startPoint x: 1002, startPoint y: 336, endPoint x: 466, endPoint y: 337, distance: 536.0
click at [466, 337] on div "Back Edit [PERSON_NAME]'s Account Basic Information First Name [PERSON_NAME] [P…" at bounding box center [914, 289] width 1241 height 443
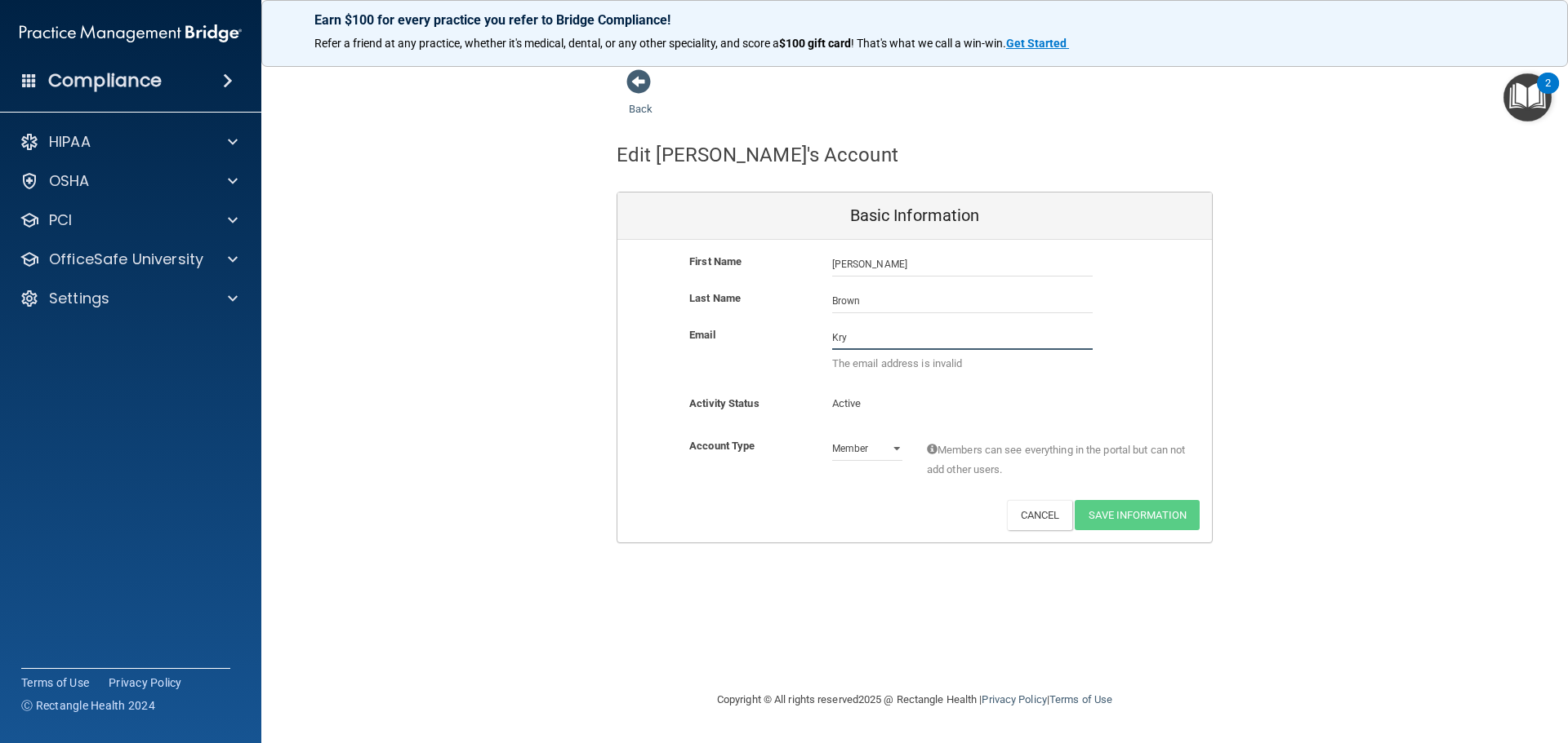
type input "[EMAIL_ADDRESS][DOMAIN_NAME]"
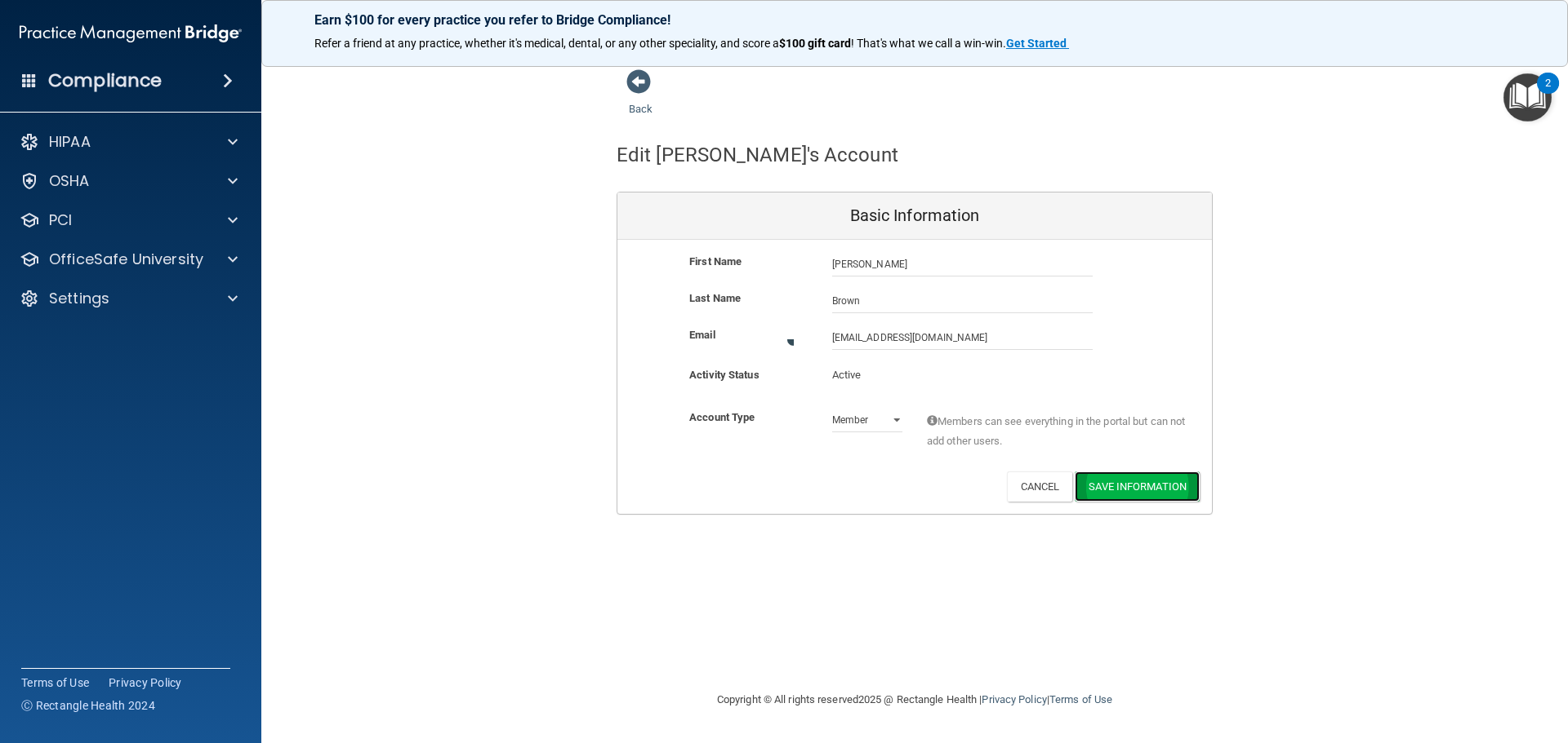
click at [1138, 481] on button "Save Information" at bounding box center [1137, 487] width 125 height 30
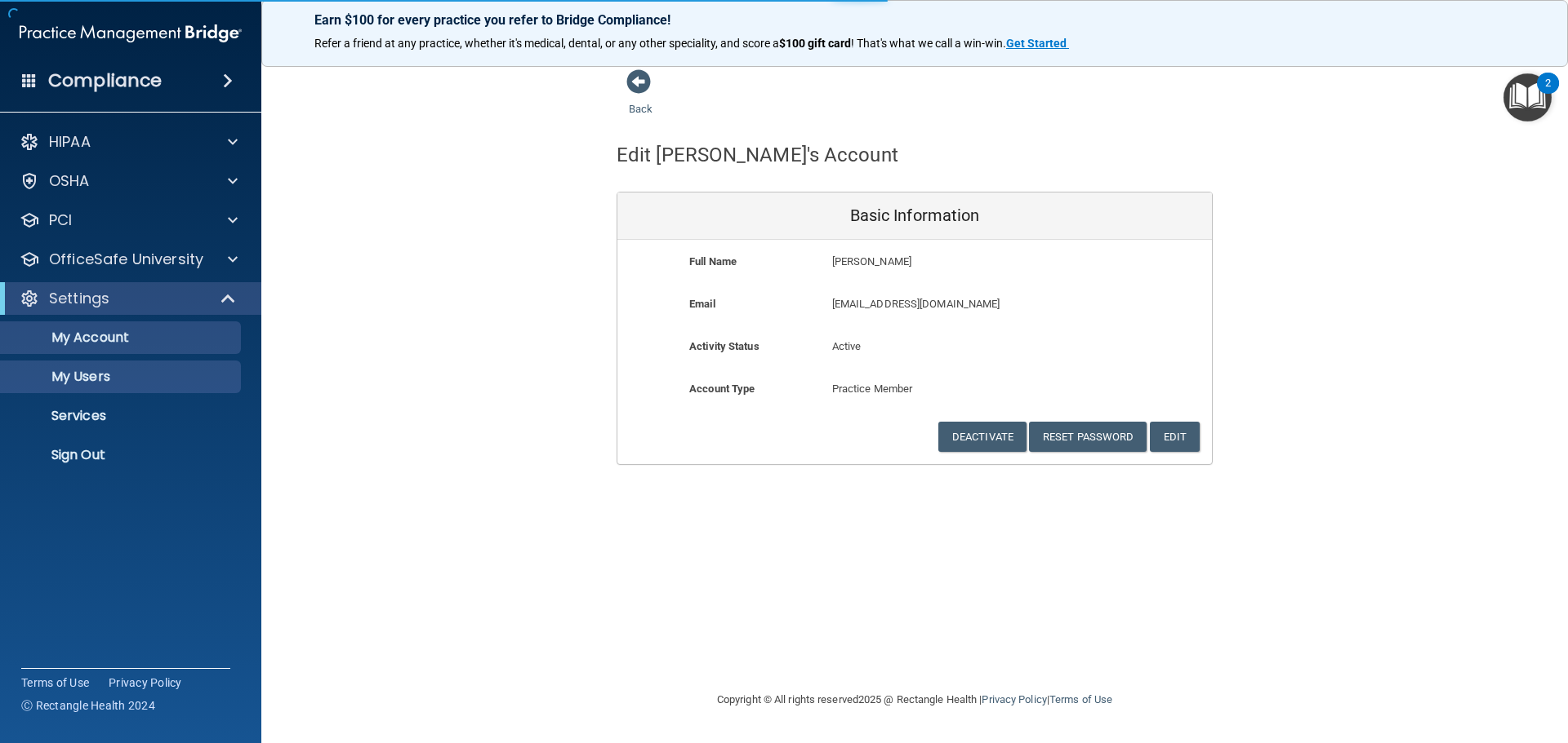
select select "20"
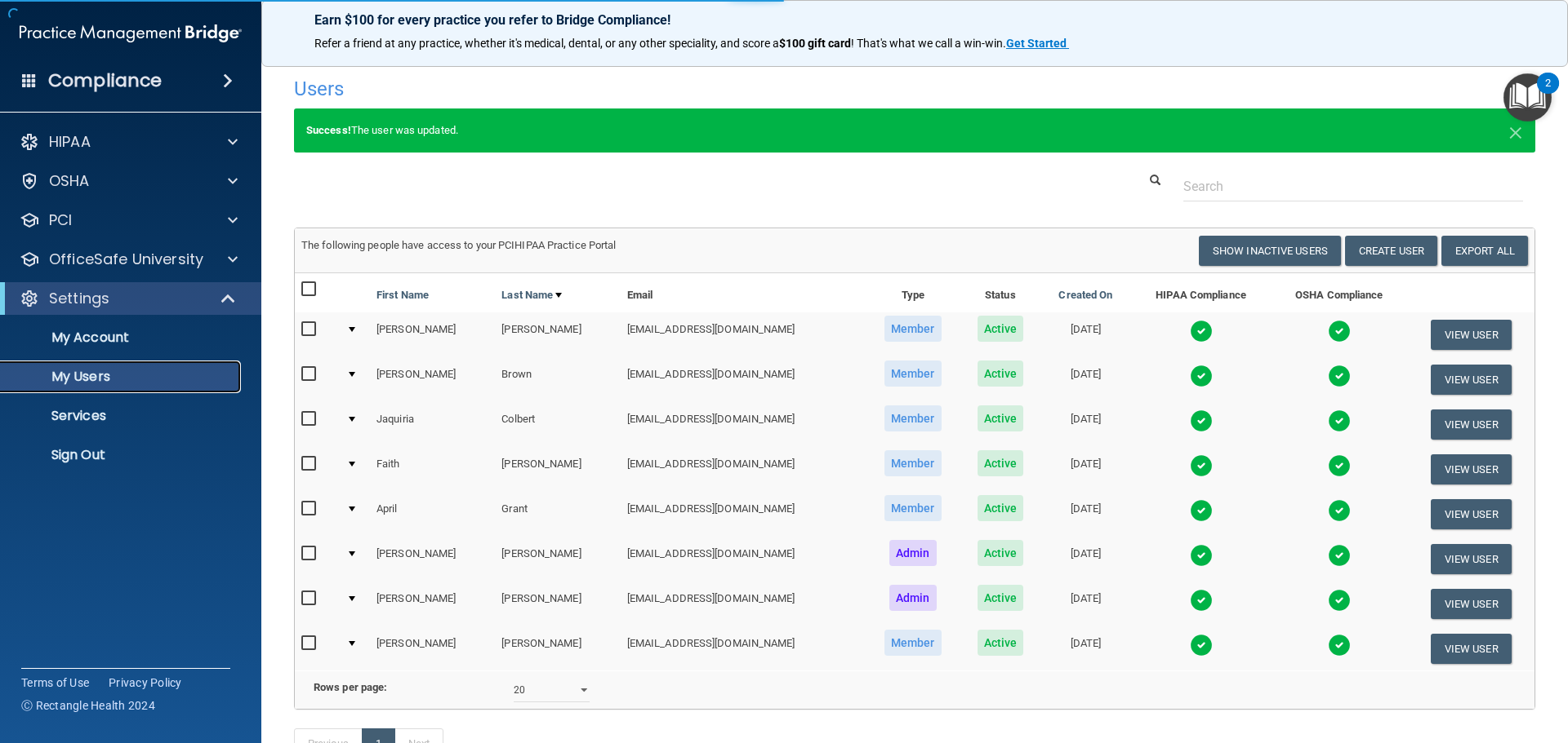
click at [76, 380] on p "My Users" at bounding box center [122, 376] width 223 height 16
select select "20"
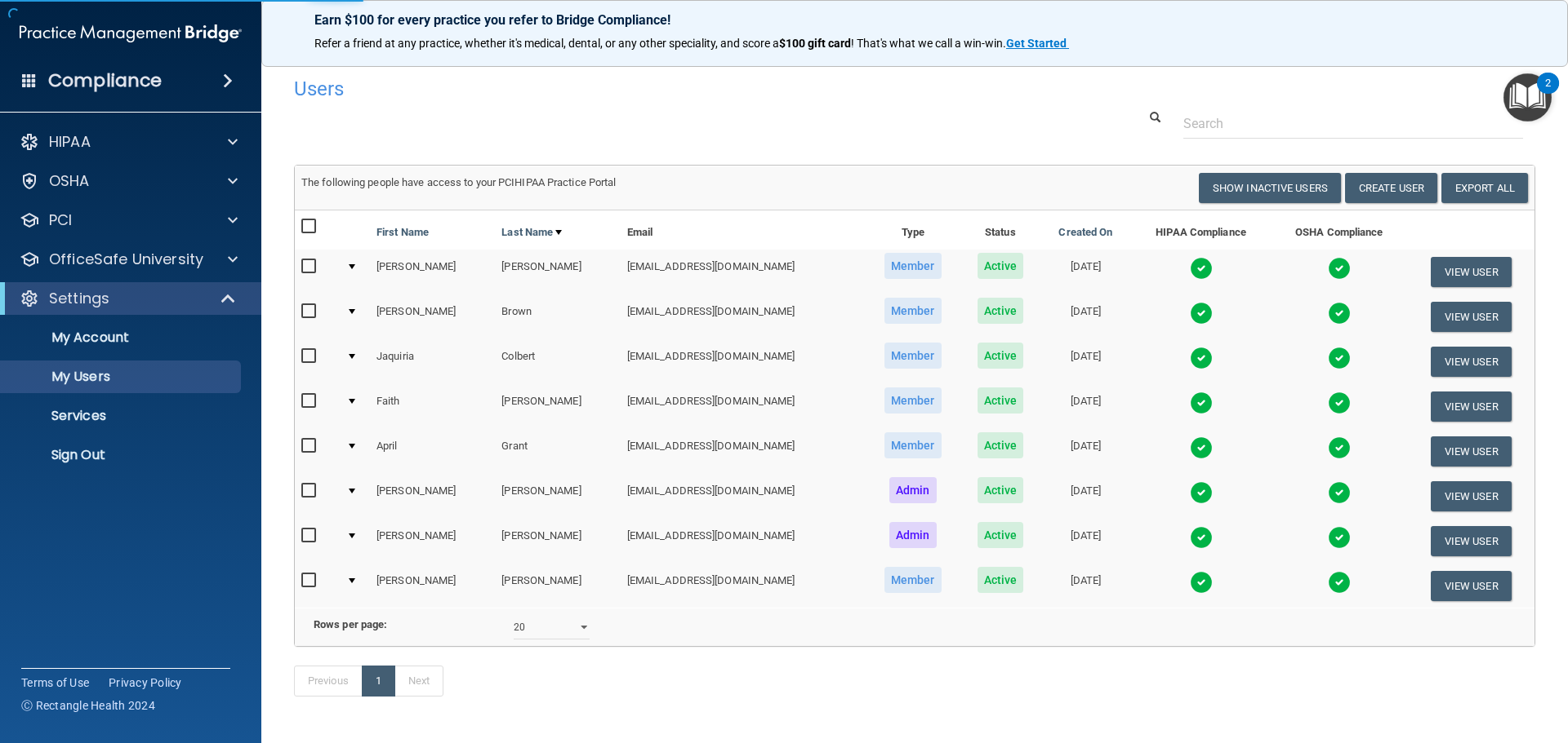
click at [312, 305] on input "checkbox" at bounding box center [311, 311] width 19 height 13
checkbox input "true"
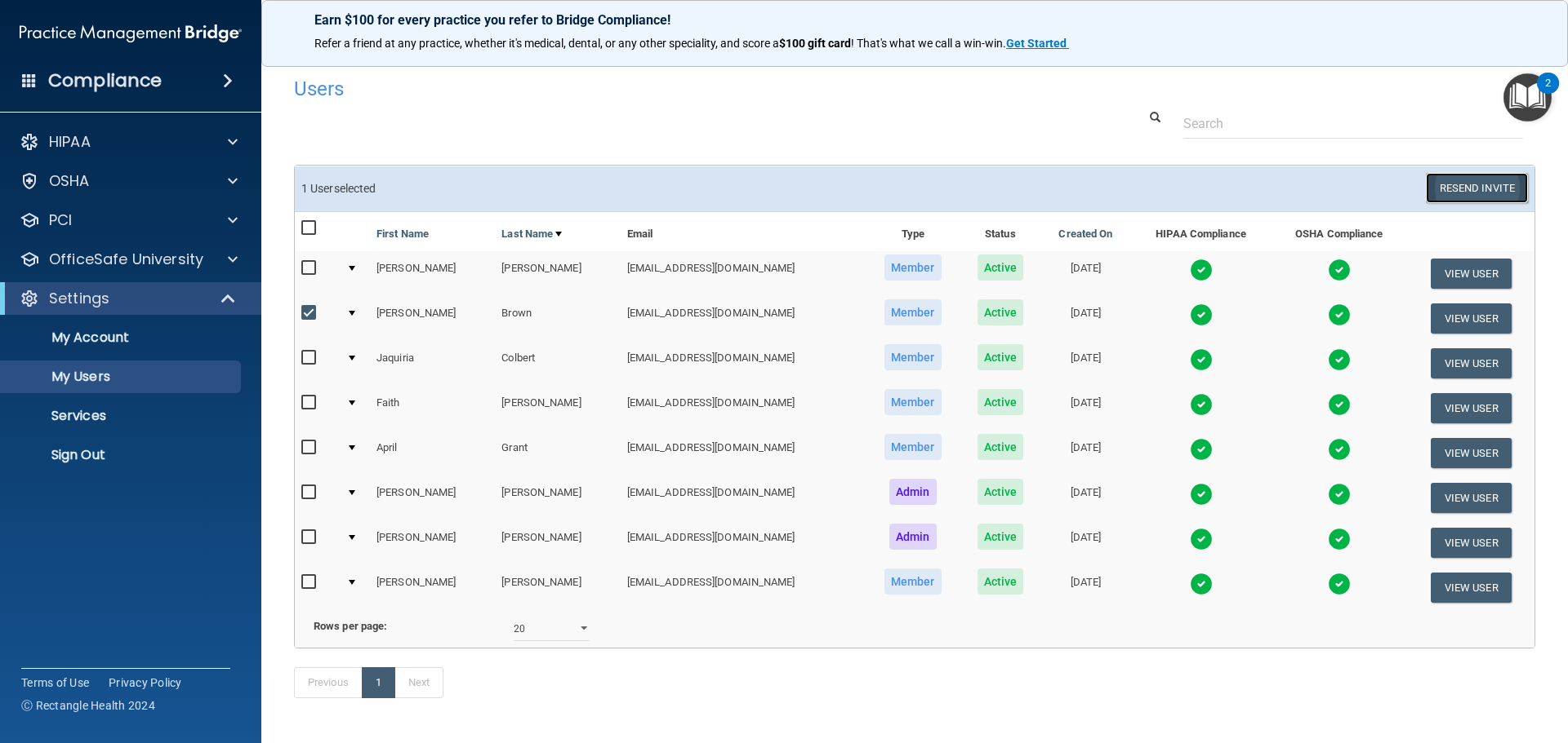
click at [1454, 188] on button "Resend Invite" at bounding box center [1476, 188] width 102 height 30
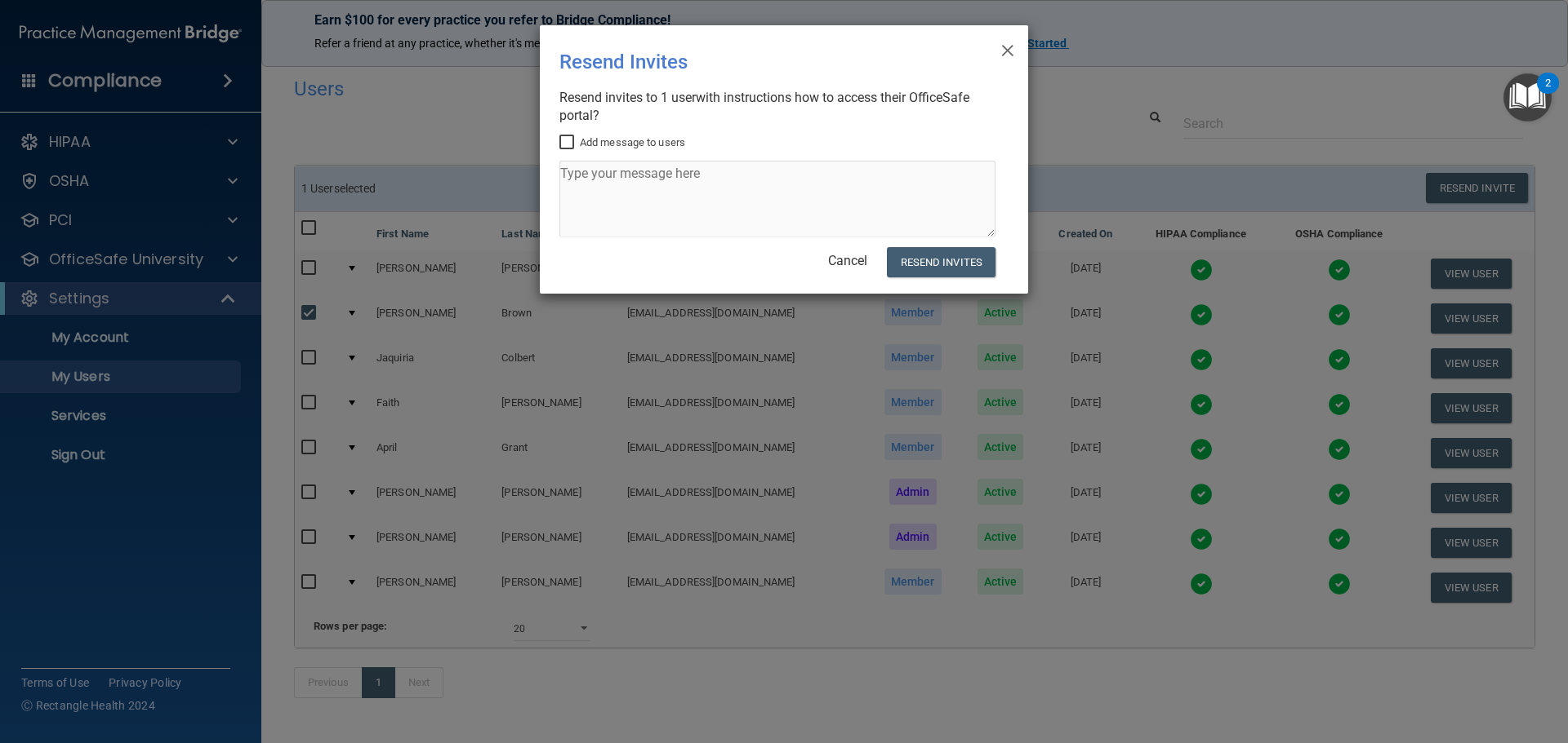
click at [565, 143] on input "Add message to users" at bounding box center [569, 143] width 19 height 13
checkbox input "true"
click at [589, 175] on textarea at bounding box center [777, 199] width 436 height 77
type textarea "OSHA/HIPAA"
click at [948, 263] on button "Resend Invites" at bounding box center [941, 262] width 109 height 30
